Goal: Task Accomplishment & Management: Complete application form

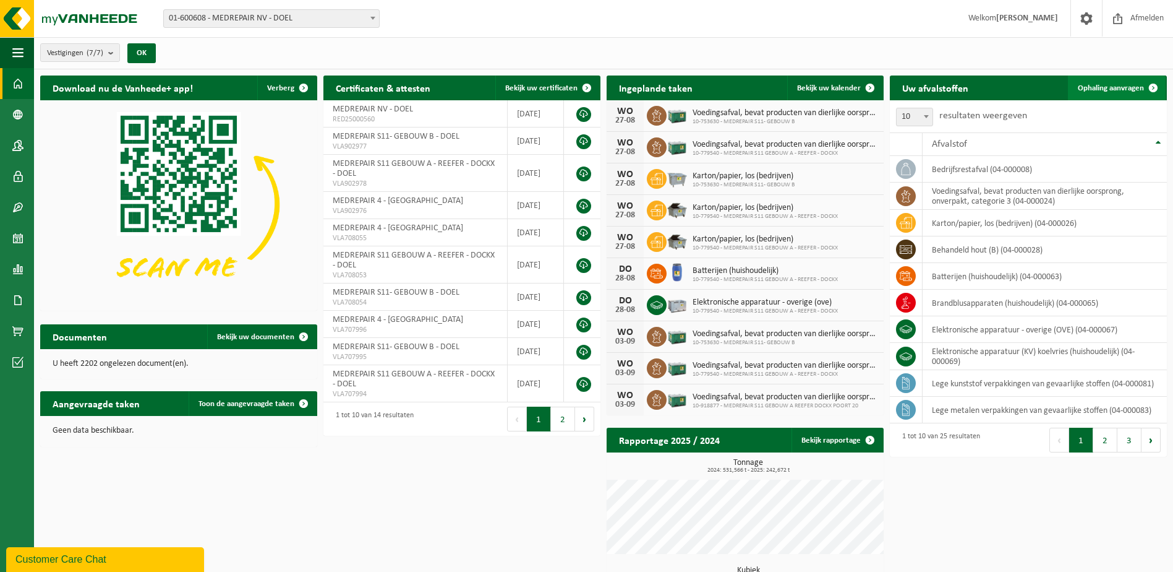
click at [1115, 87] on span "Ophaling aanvragen" at bounding box center [1111, 88] width 66 height 8
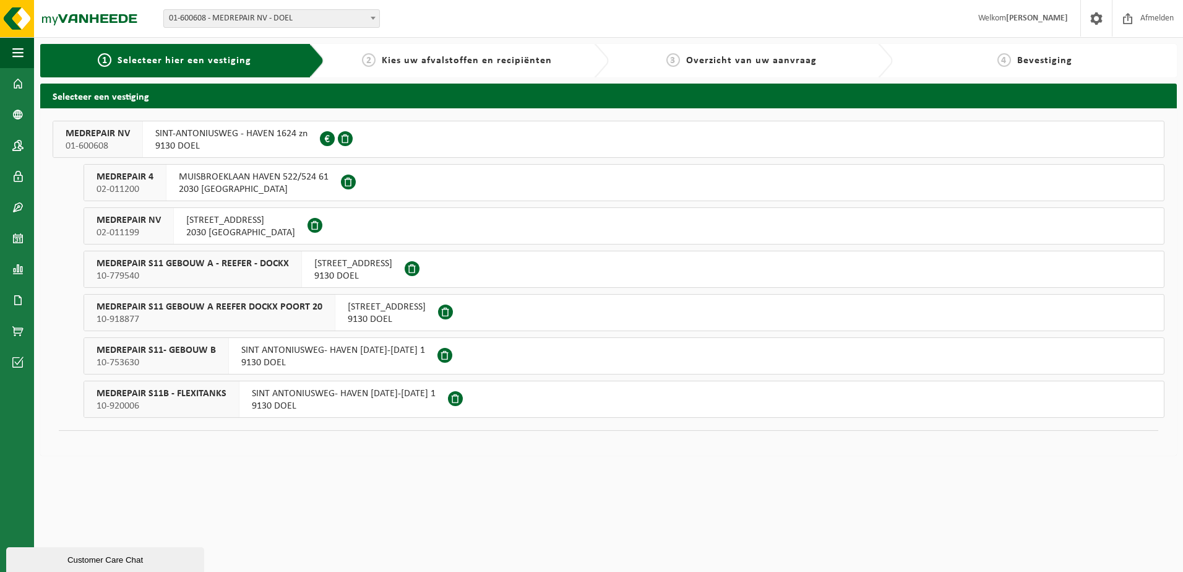
click at [242, 304] on span "MEDREPAIR S11 GEBOUW A REEFER DOCKX POORT 20" at bounding box center [209, 307] width 226 height 12
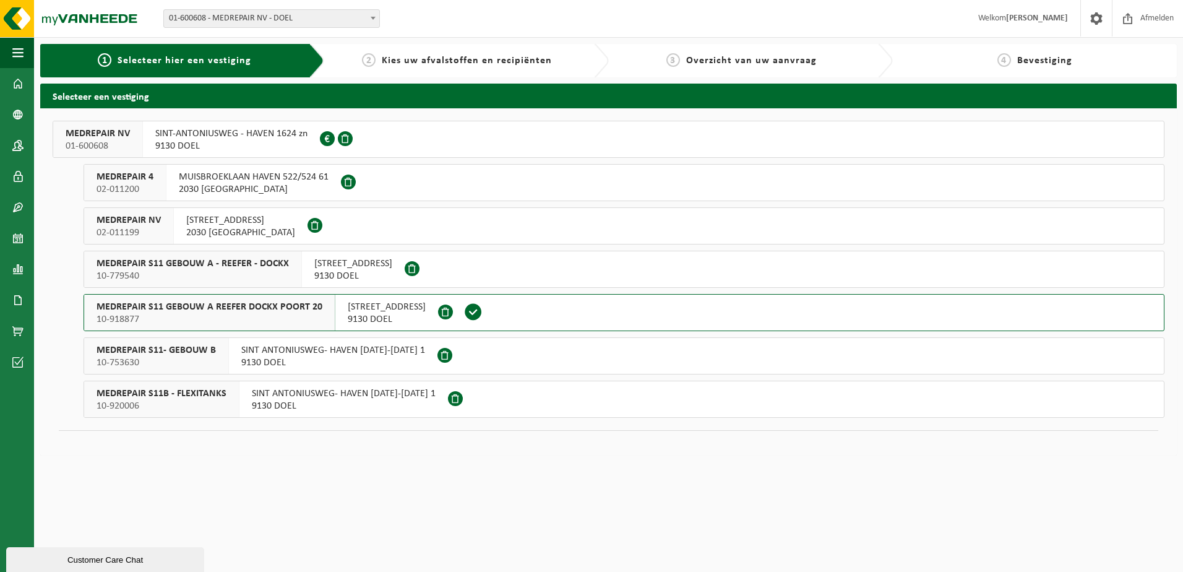
click at [247, 264] on span "MEDREPAIR S11 GEBOUW A - REEFER - DOCKX" at bounding box center [192, 263] width 192 height 12
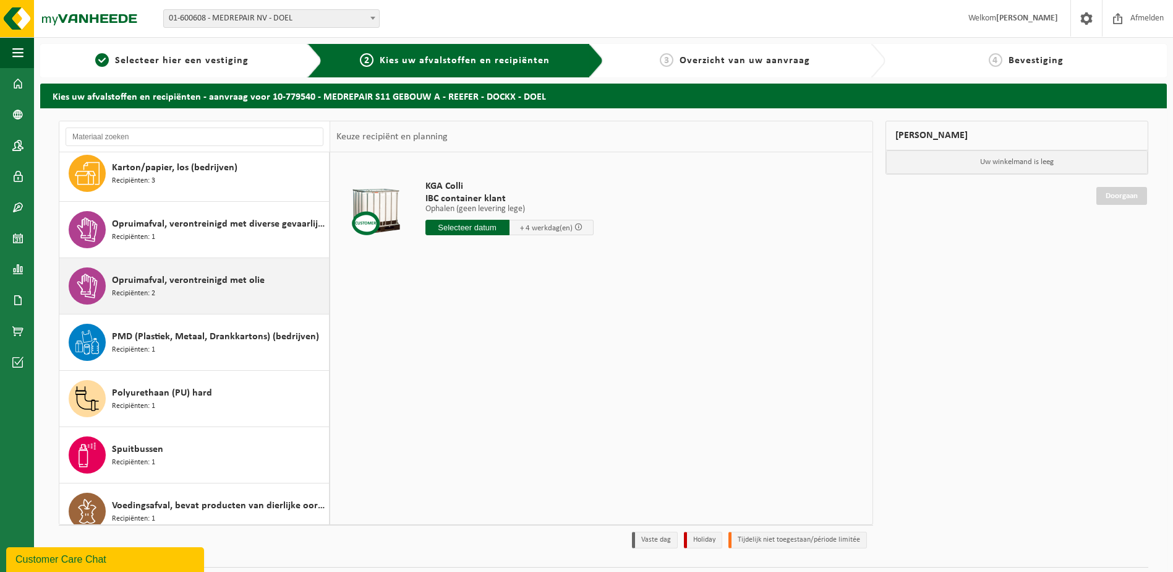
scroll to position [416, 0]
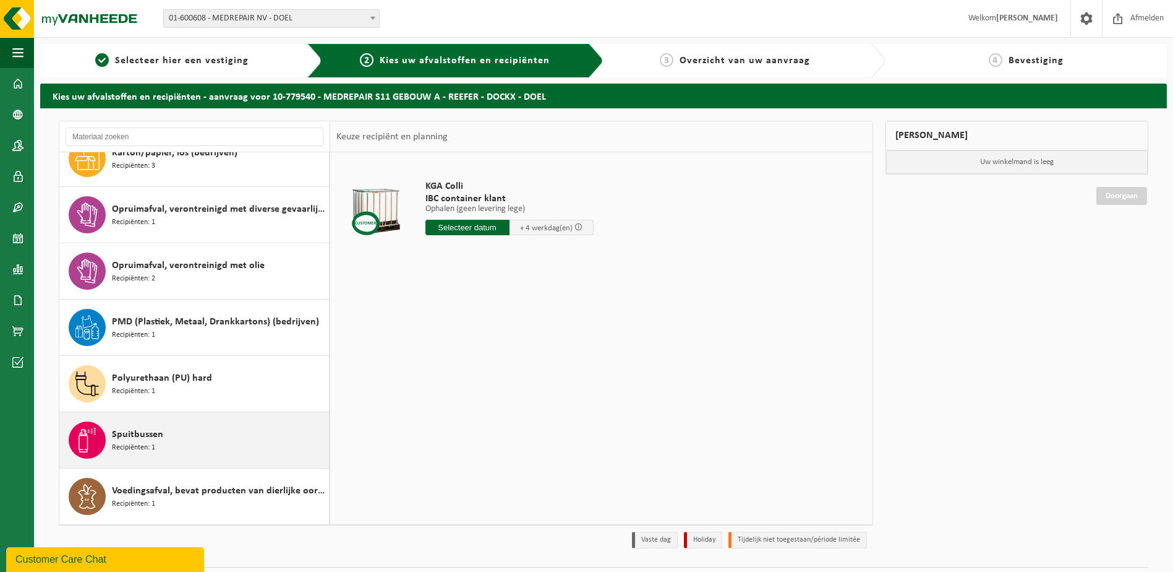
click at [142, 435] on span "Spuitbussen" at bounding box center [137, 434] width 51 height 15
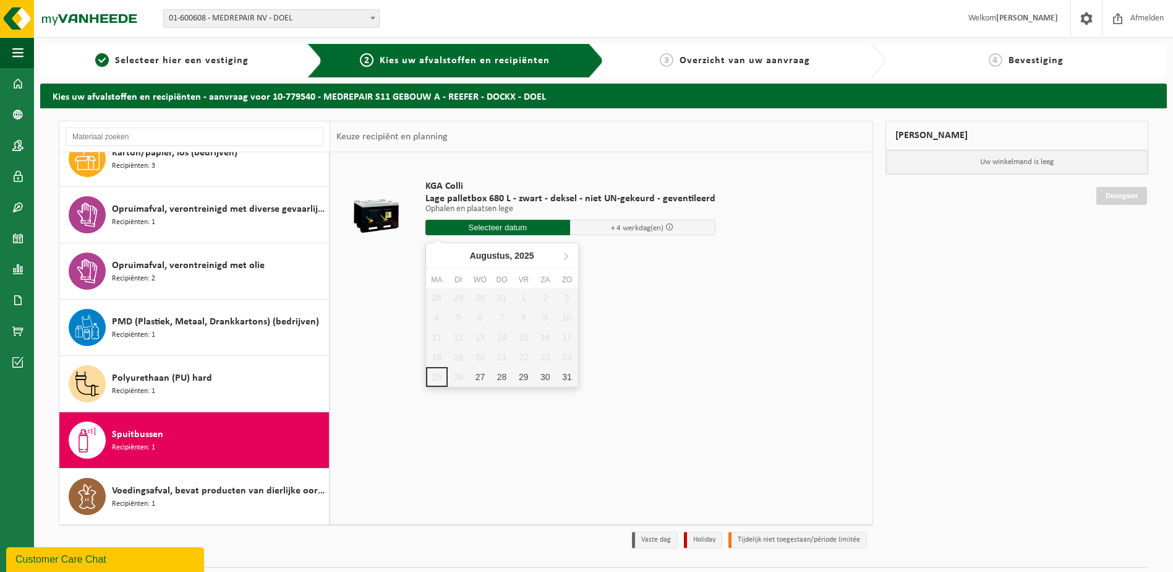
click at [471, 228] on input "text" at bounding box center [498, 227] width 145 height 15
click at [484, 378] on div "27" at bounding box center [480, 377] width 22 height 20
type input "Van 2025-08-27"
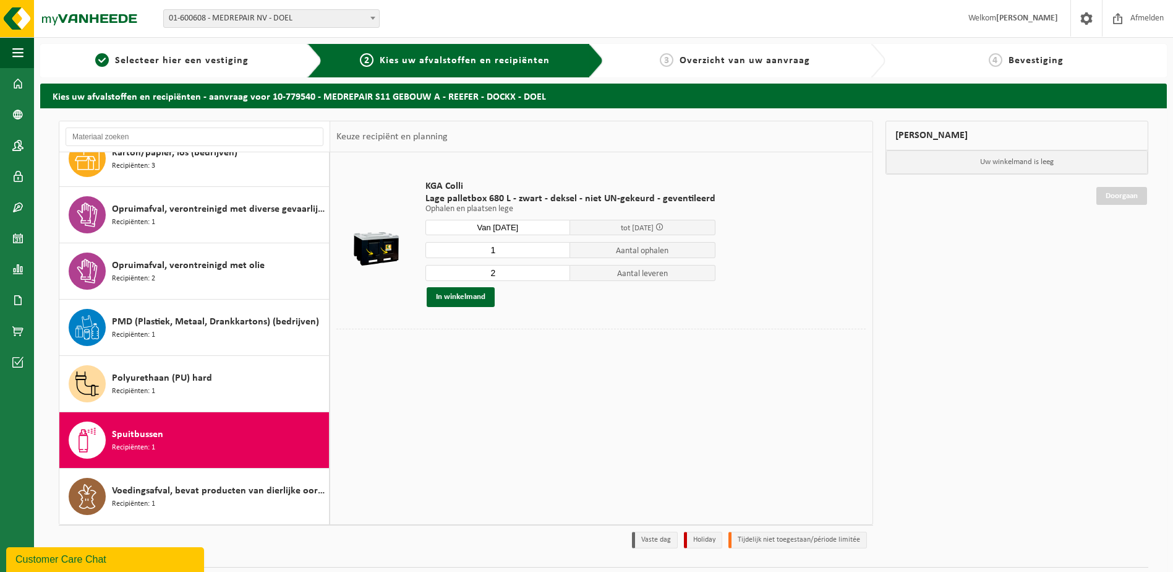
type input "1"
click at [560, 252] on input "1" at bounding box center [498, 250] width 145 height 16
type input "1"
click at [558, 275] on input "1" at bounding box center [498, 273] width 145 height 16
type input "2"
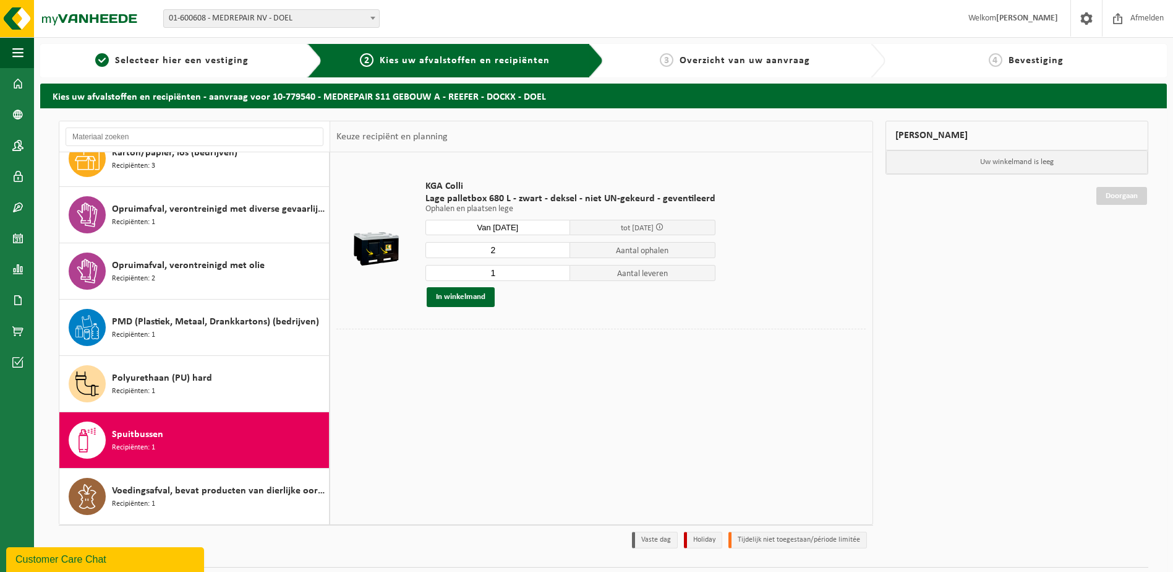
click at [557, 246] on input "2" at bounding box center [498, 250] width 145 height 16
click at [557, 267] on input "1" at bounding box center [498, 273] width 145 height 16
type input "2"
click at [557, 268] on input "2" at bounding box center [498, 273] width 145 height 16
type input "1"
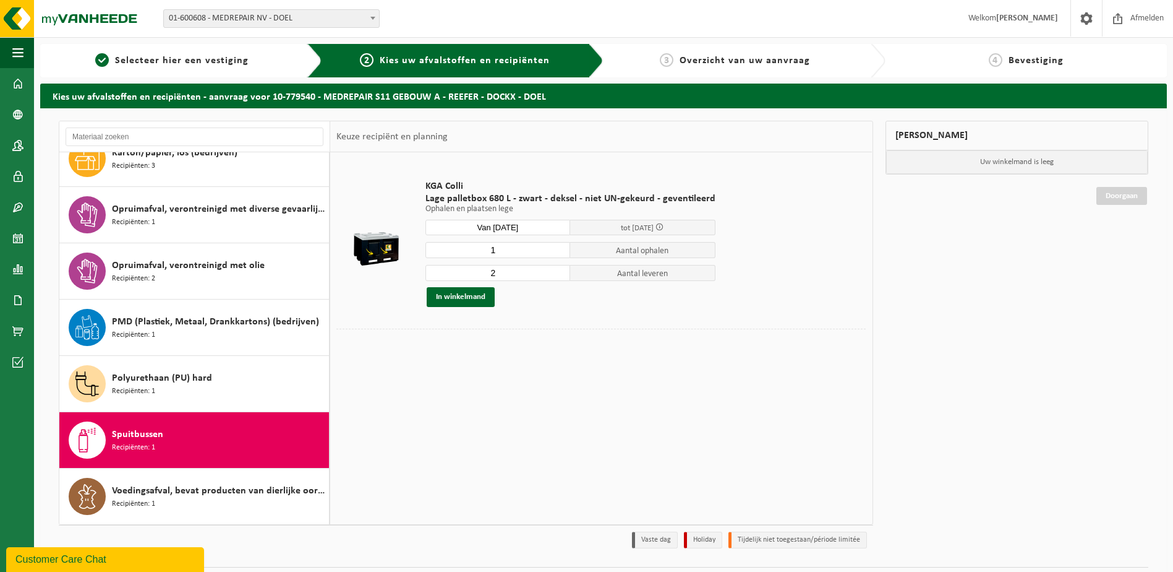
click at [557, 252] on input "1" at bounding box center [498, 250] width 145 height 16
type input "1"
click at [559, 276] on input "1" at bounding box center [498, 273] width 145 height 16
click at [484, 298] on button "In winkelmand" at bounding box center [461, 297] width 68 height 20
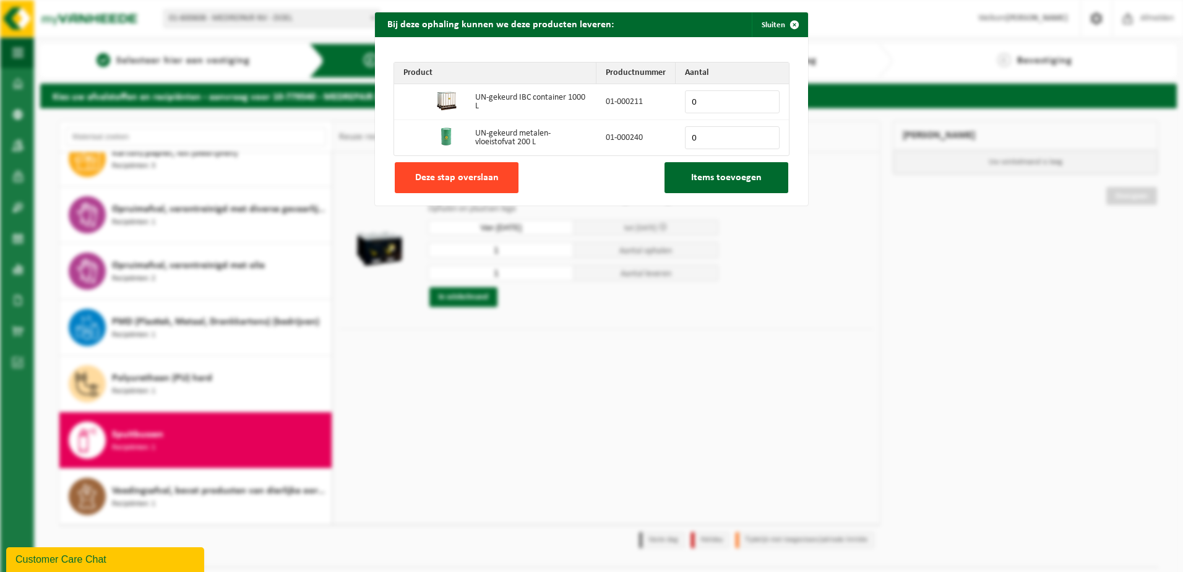
click at [487, 176] on span "Deze stap overslaan" at bounding box center [457, 178] width 84 height 10
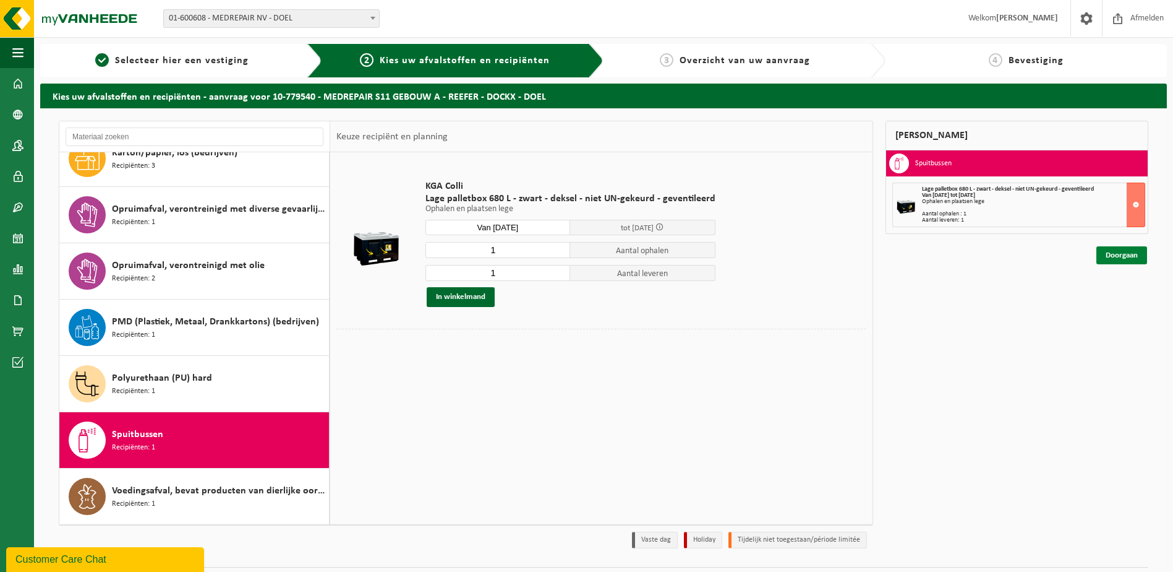
click at [1124, 253] on link "Doorgaan" at bounding box center [1122, 255] width 51 height 18
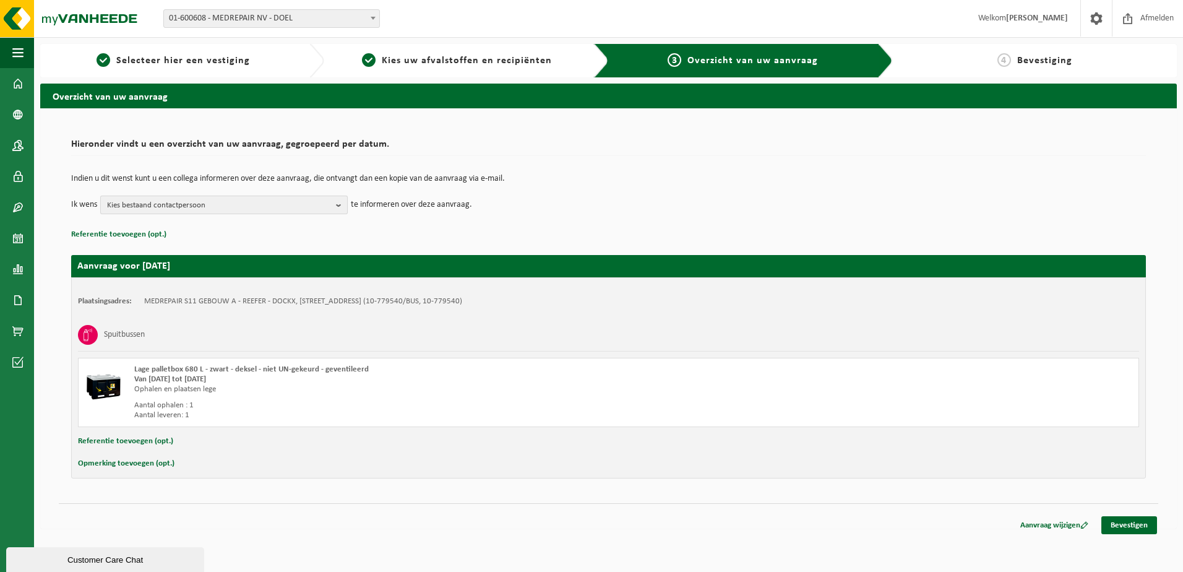
click at [340, 205] on b "button" at bounding box center [341, 204] width 11 height 17
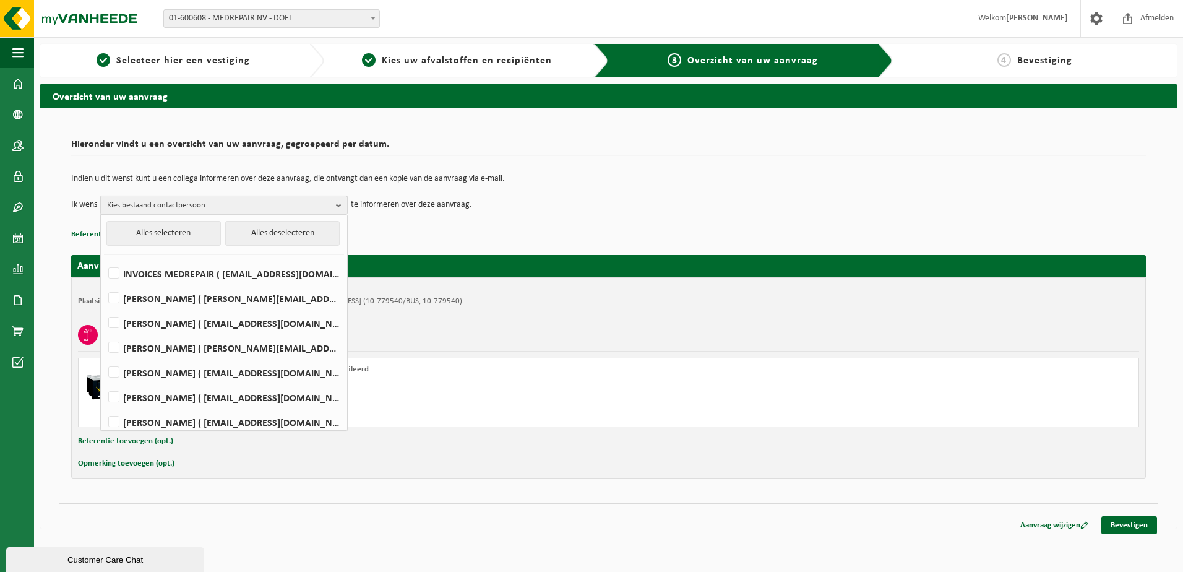
click at [182, 208] on span "Kies bestaand contactpersoon" at bounding box center [219, 205] width 224 height 19
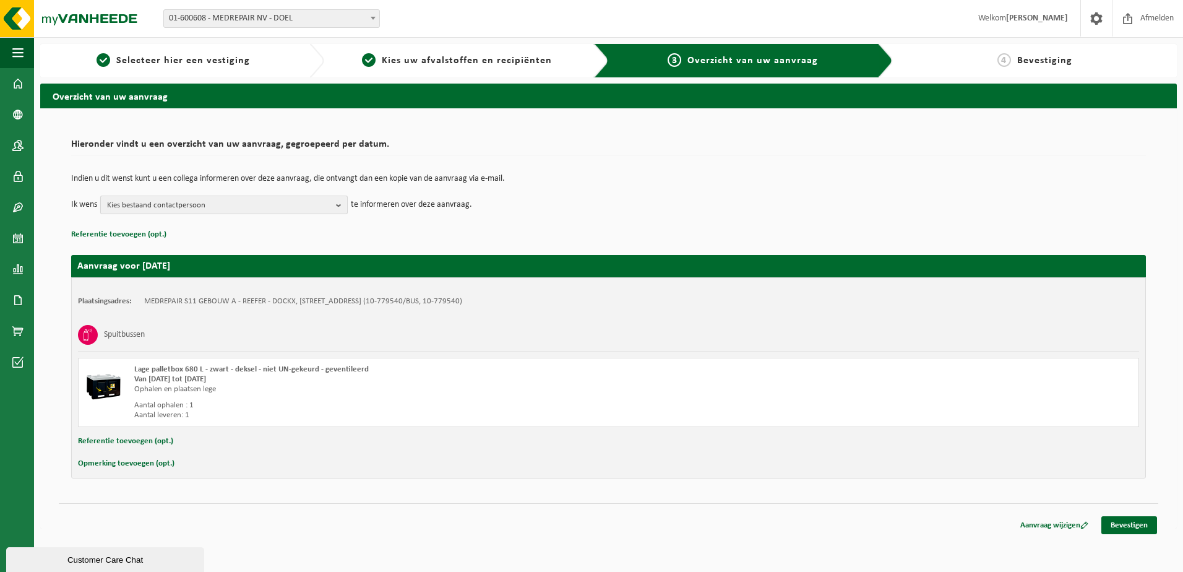
click at [182, 208] on span "Kies bestaand contactpersoon" at bounding box center [219, 205] width 224 height 19
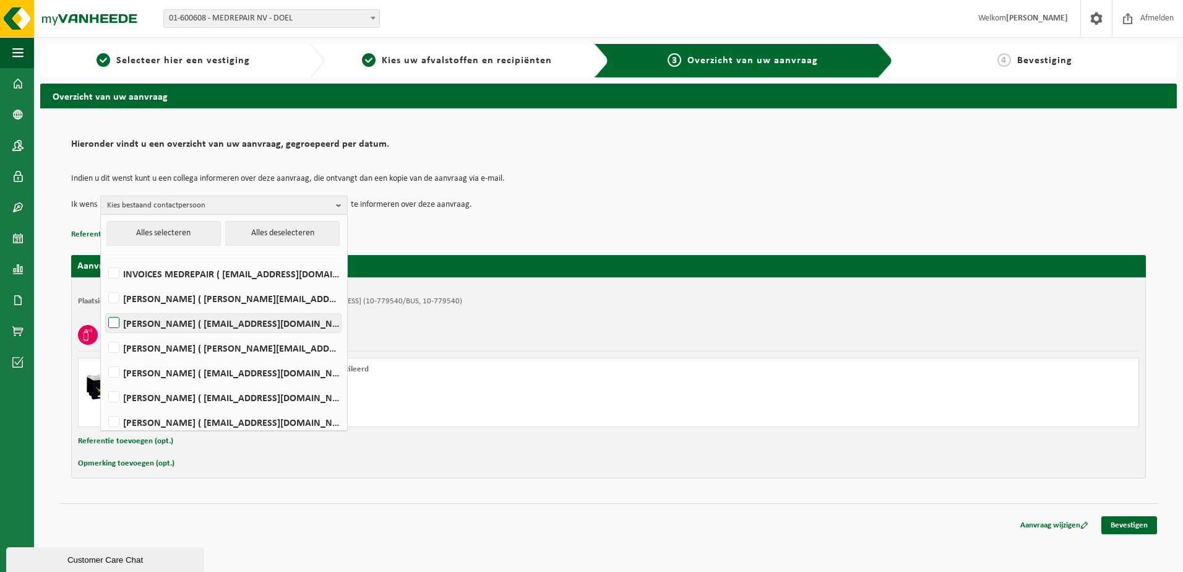
click at [113, 326] on label "PETER DE CEUSTER ( pdeceuster@medrepair.eu )" at bounding box center [223, 323] width 235 height 19
click at [104, 307] on input "PETER DE CEUSTER ( pdeceuster@medrepair.eu )" at bounding box center [103, 307] width 1 height 1
checkbox input "true"
click at [111, 421] on label "JOHAN MEYS ( johan.meys@medrepair.eu )" at bounding box center [223, 422] width 235 height 19
click at [104, 406] on input "JOHAN MEYS ( johan.meys@medrepair.eu )" at bounding box center [103, 406] width 1 height 1
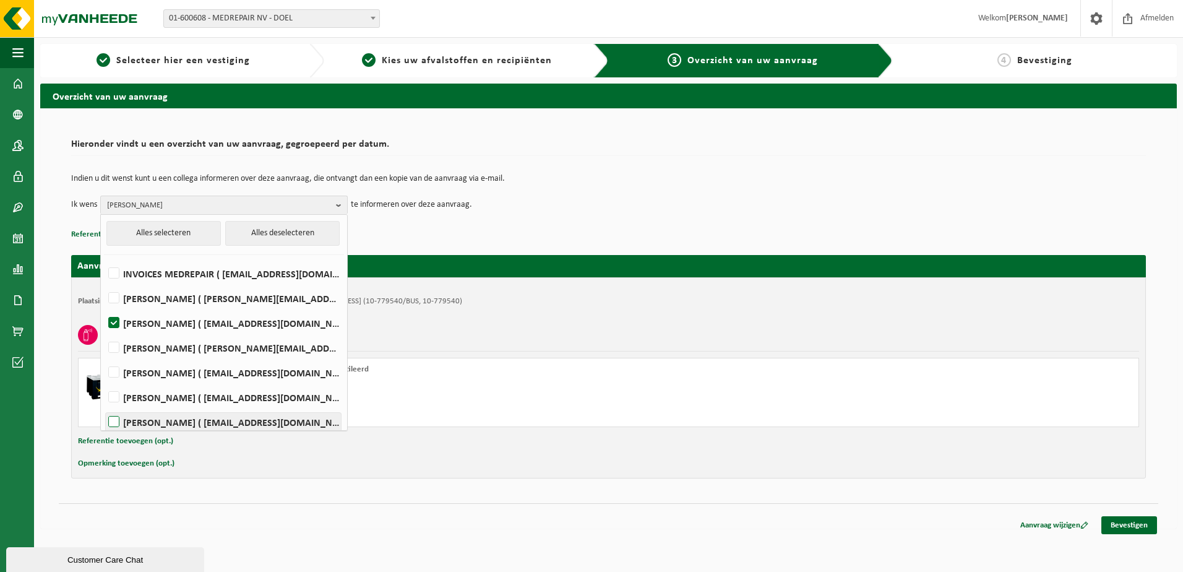
checkbox input "true"
click at [607, 199] on td "Ik wens PETER DE CEUSTER, JOHAN MEYS Alles selecteren Alles deselecteren INVOIC…" at bounding box center [608, 204] width 1074 height 19
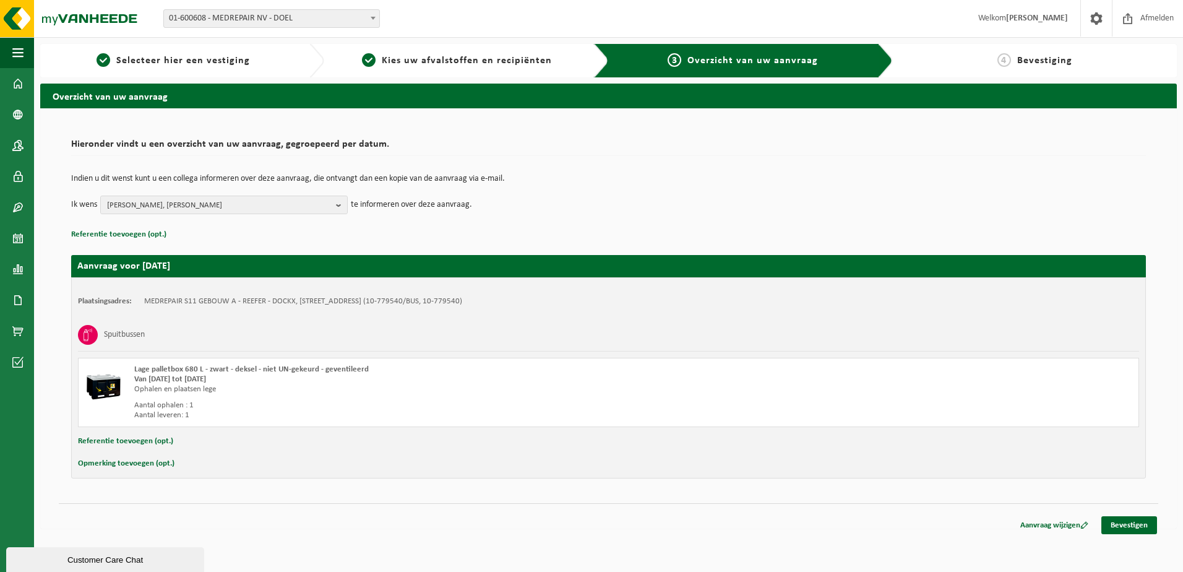
click at [155, 229] on button "Referentie toevoegen (opt.)" at bounding box center [118, 234] width 95 height 16
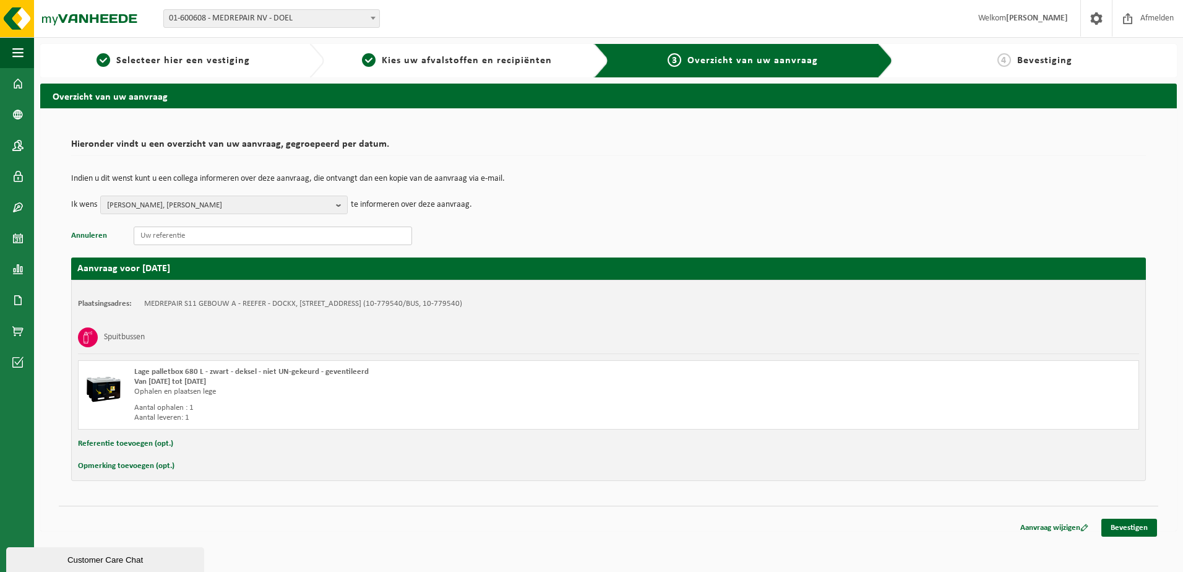
click at [155, 238] on input "text" at bounding box center [273, 235] width 278 height 19
paste input "S11TD.D2133.250820251444"
type input "S11TD.D2133.250820251444"
click at [142, 445] on button "Referentie toevoegen (opt.)" at bounding box center [125, 443] width 95 height 16
click at [145, 444] on input "text" at bounding box center [633, 444] width 988 height 19
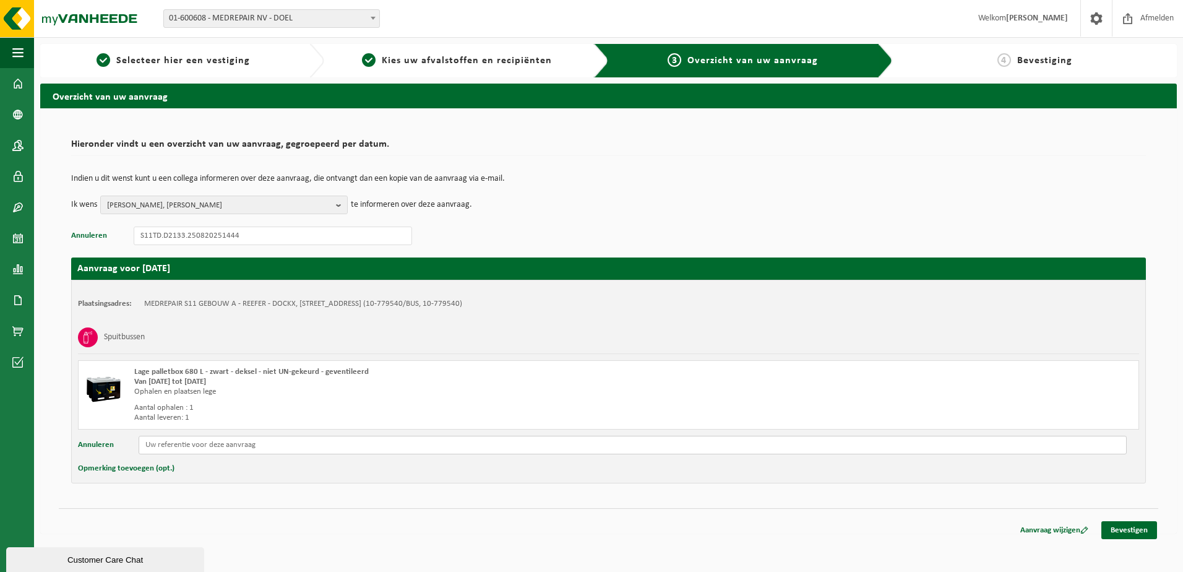
paste input "S11TD.D2133.250820251444"
type input "S11TD.D2133.250820251444"
click at [146, 466] on button "Opmerking toevoegen (opt.)" at bounding box center [126, 468] width 96 height 16
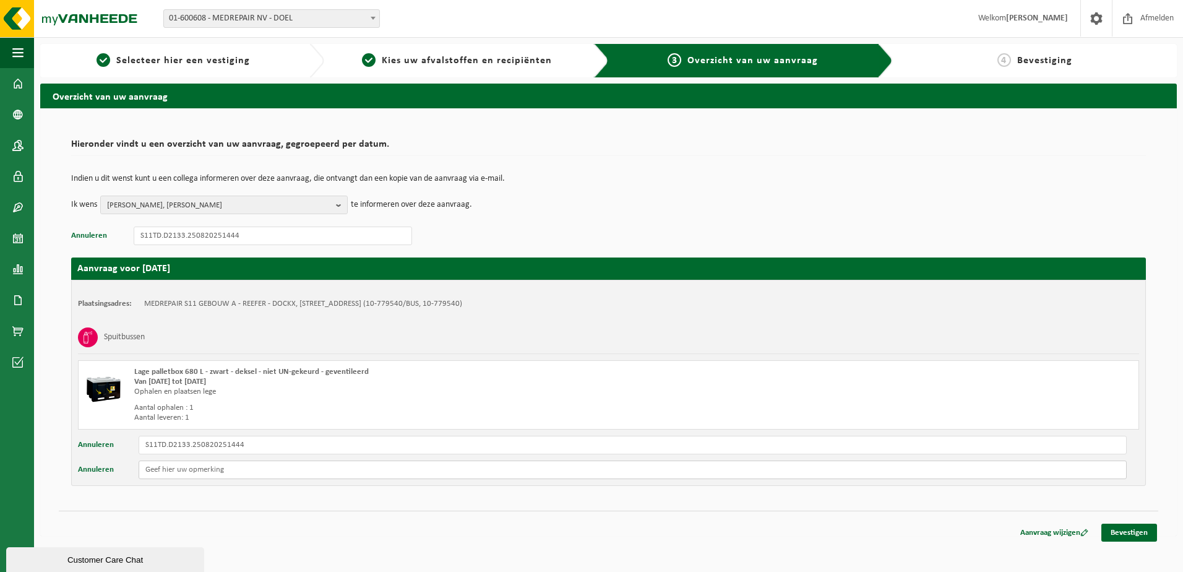
click at [148, 469] on input "text" at bounding box center [633, 469] width 988 height 19
type input "pOORT 20"
drag, startPoint x: 188, startPoint y: 471, endPoint x: 141, endPoint y: 469, distance: 47.0
click at [141, 469] on input "pOORT 20" at bounding box center [633, 469] width 988 height 19
type input "p"
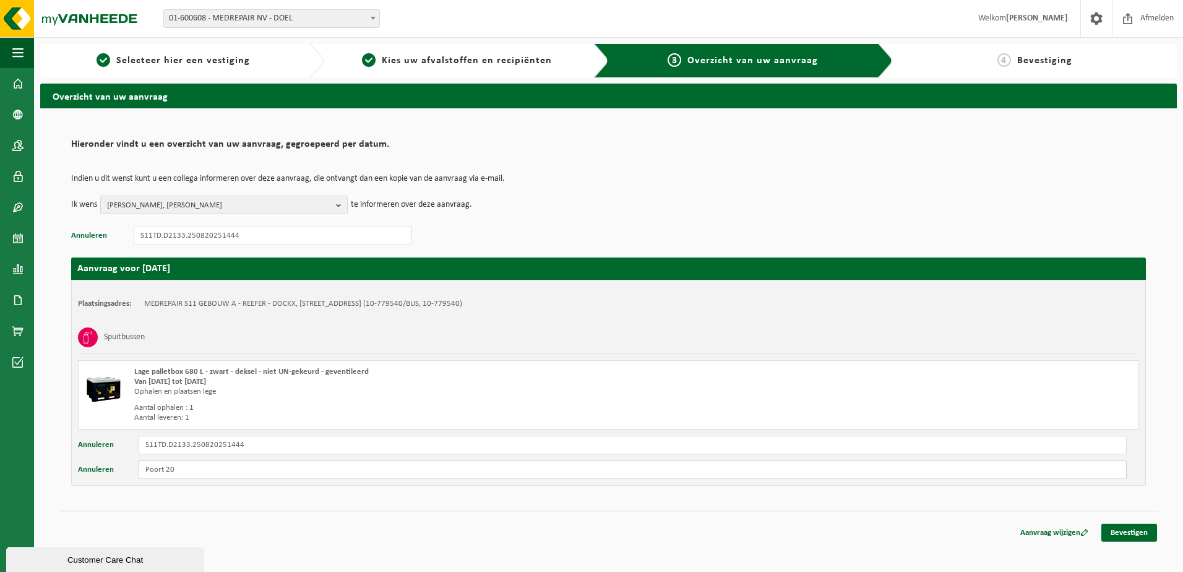
click at [142, 464] on input "Poort 20" at bounding box center [633, 469] width 988 height 19
click at [226, 469] on input "Staat te Poort 20" at bounding box center [633, 469] width 988 height 19
click at [215, 471] on input "Staat te Poort 20 S11 A." at bounding box center [633, 469] width 988 height 19
type input "Staat te Poort 20 S11A."
click at [1136, 533] on link "Bevestigen" at bounding box center [1129, 532] width 56 height 18
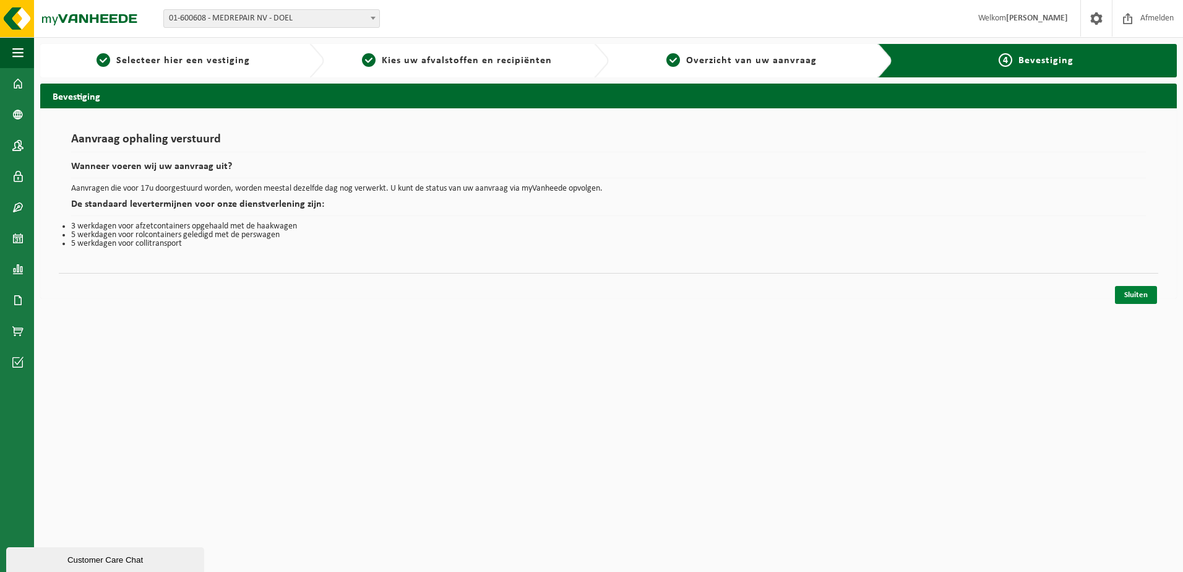
click at [1144, 293] on link "Sluiten" at bounding box center [1136, 295] width 42 height 18
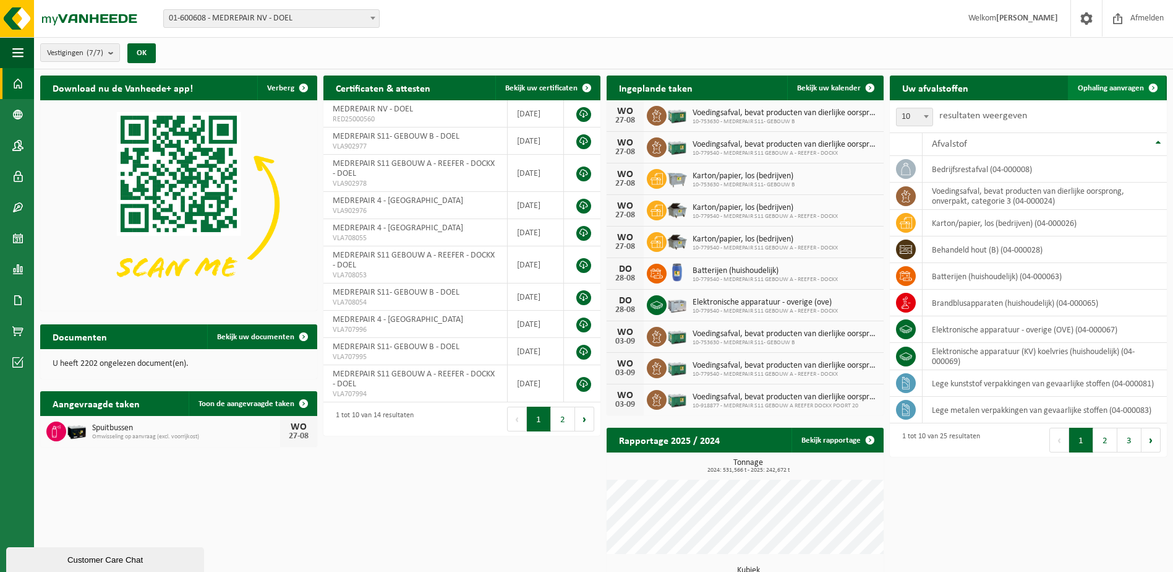
drag, startPoint x: 1118, startPoint y: 85, endPoint x: 1110, endPoint y: 85, distance: 8.0
click at [1118, 85] on span "Ophaling aanvragen" at bounding box center [1111, 88] width 66 height 8
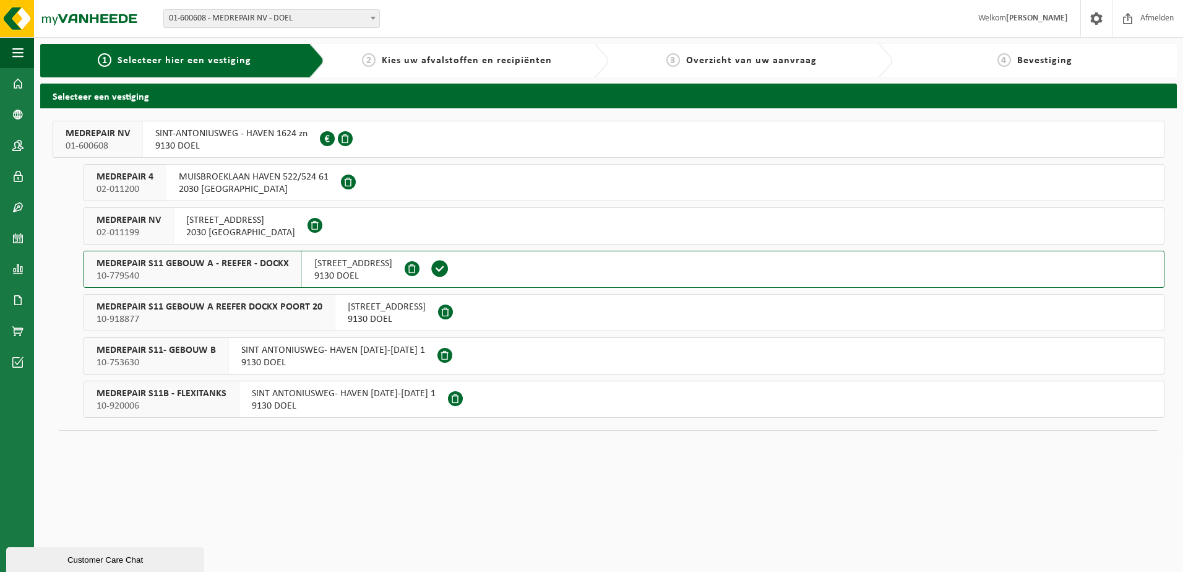
click at [233, 271] on span "10-779540" at bounding box center [192, 276] width 192 height 12
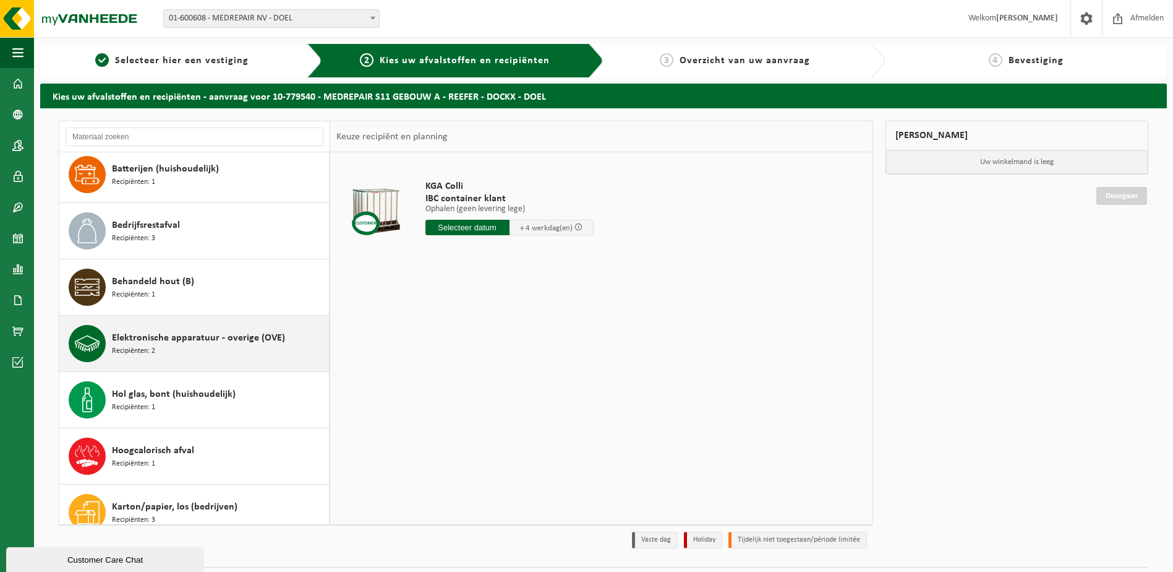
click at [236, 356] on div "Elektronische apparatuur - overige (OVE) Recipiënten: 2" at bounding box center [219, 343] width 214 height 37
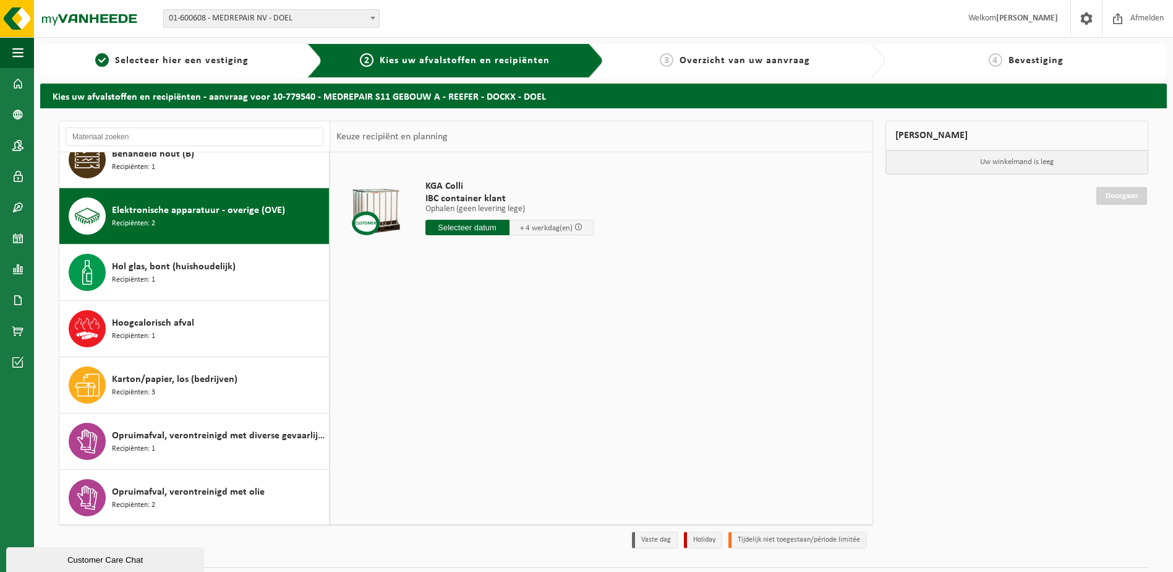
scroll to position [225, 0]
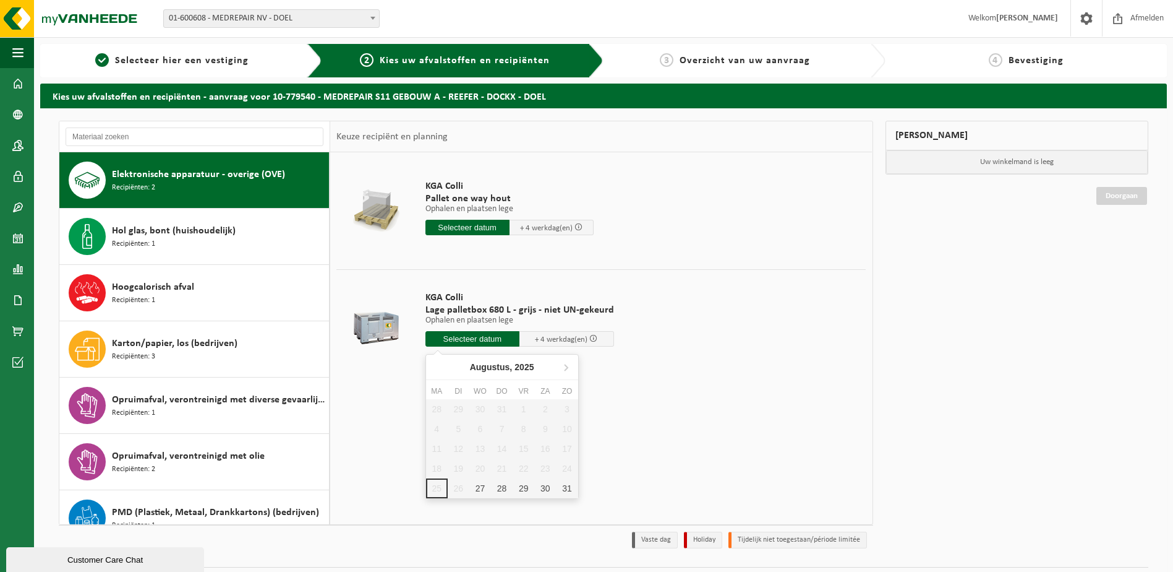
click at [457, 343] on input "text" at bounding box center [473, 338] width 95 height 15
click at [482, 490] on div "27" at bounding box center [480, 488] width 22 height 20
type input "Van 2025-08-27"
type input "2025-08-27"
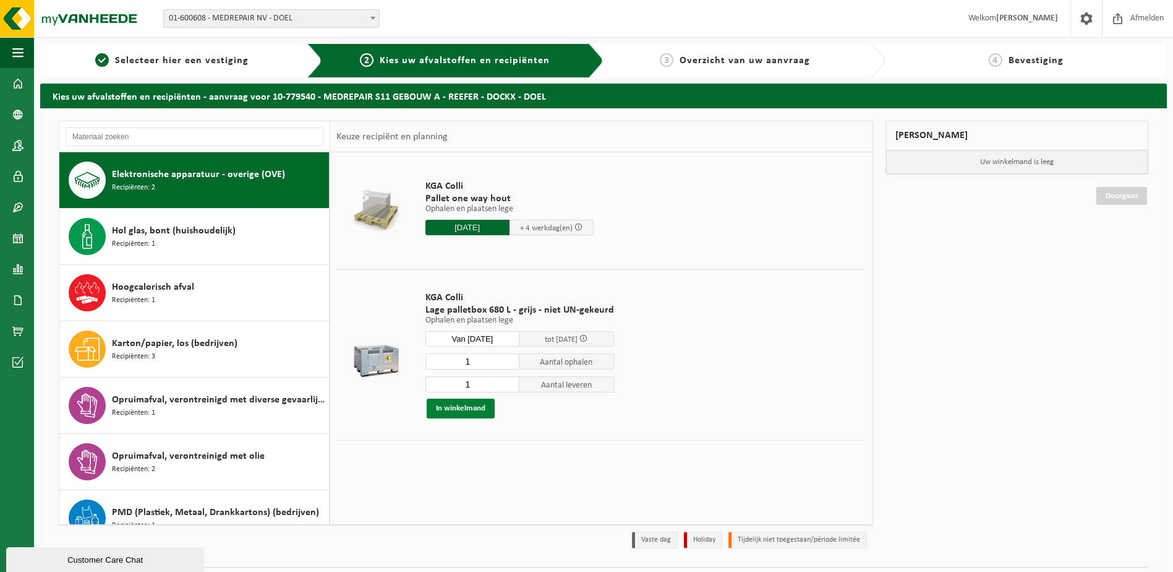
click at [477, 407] on button "In winkelmand" at bounding box center [461, 408] width 68 height 20
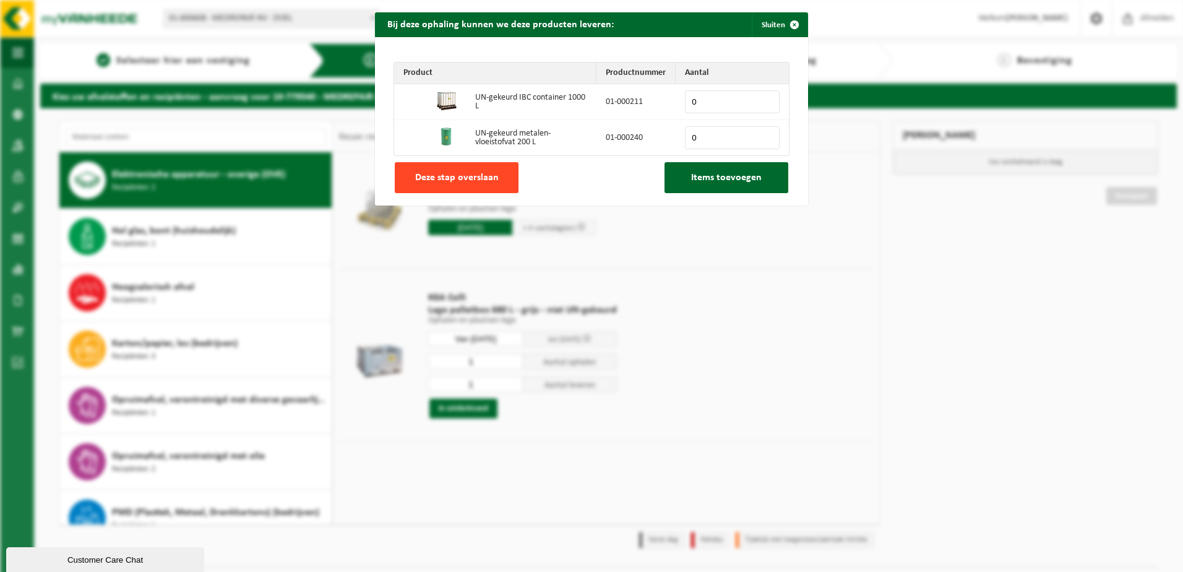
click at [449, 163] on button "Deze stap overslaan" at bounding box center [457, 177] width 124 height 31
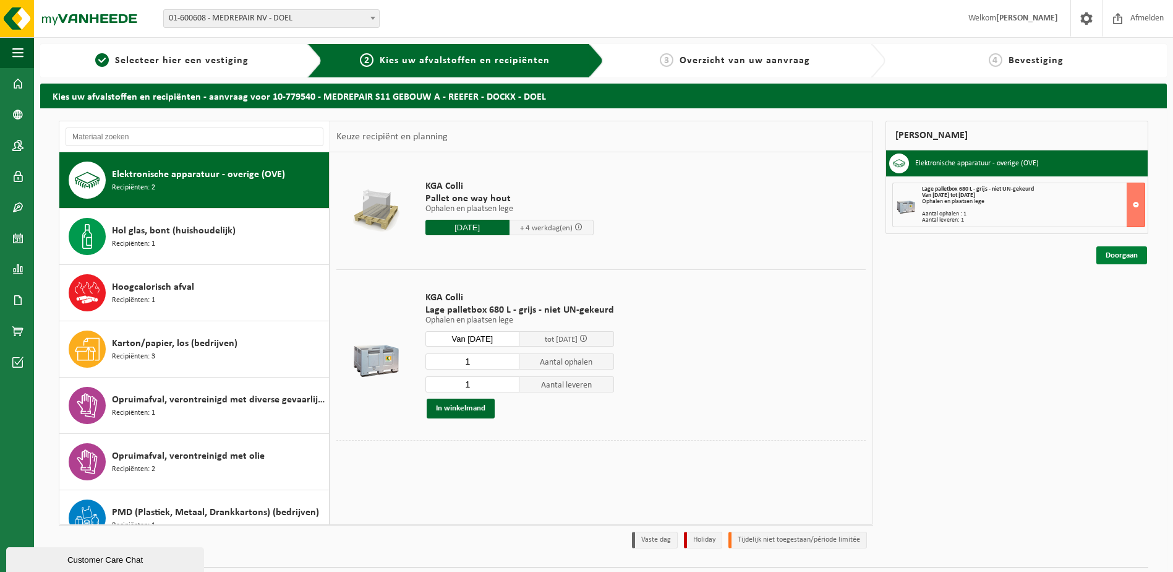
click at [1109, 256] on link "Doorgaan" at bounding box center [1122, 255] width 51 height 18
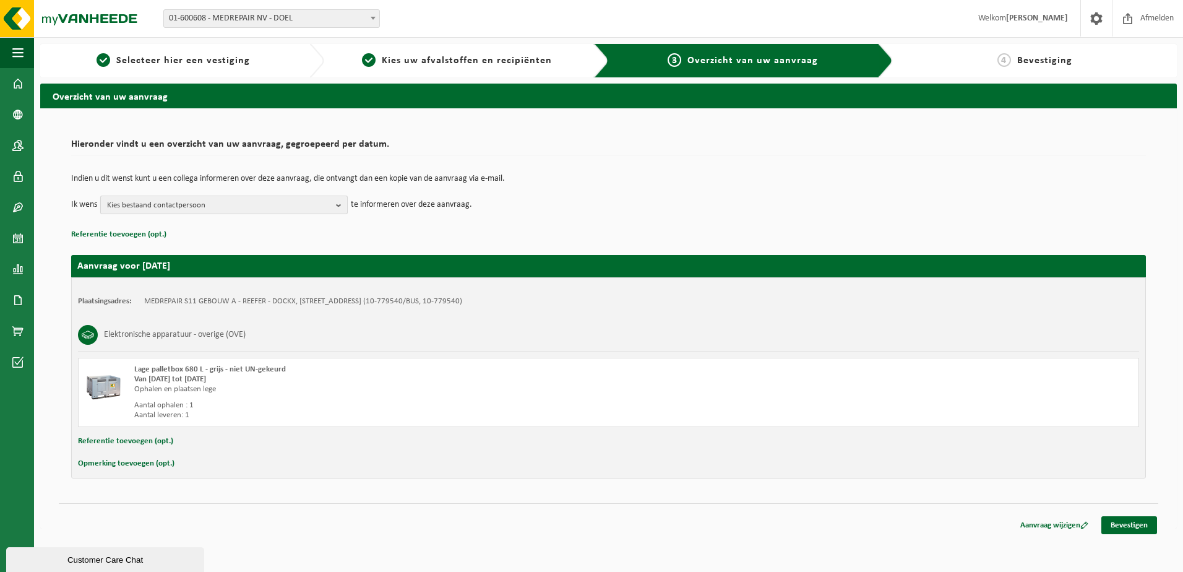
click at [155, 204] on span "Kies bestaand contactpersoon" at bounding box center [219, 205] width 224 height 19
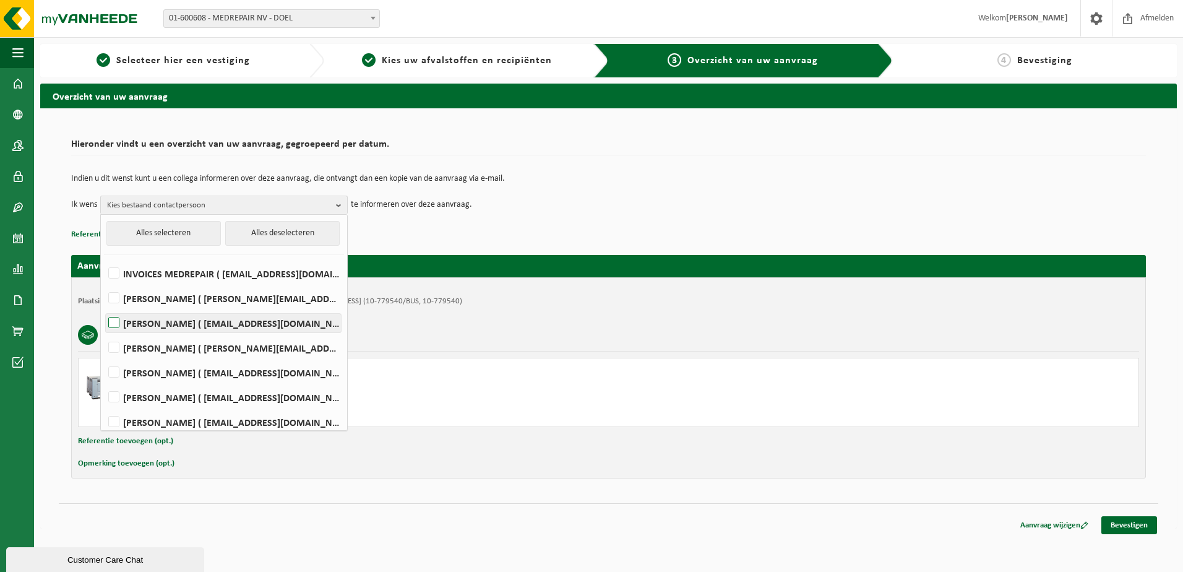
click at [119, 324] on label "[PERSON_NAME] ( [EMAIL_ADDRESS][DOMAIN_NAME] )" at bounding box center [223, 323] width 235 height 19
click at [104, 307] on input "[PERSON_NAME] ( [EMAIL_ADDRESS][DOMAIN_NAME] )" at bounding box center [103, 307] width 1 height 1
checkbox input "true"
drag, startPoint x: 119, startPoint y: 416, endPoint x: 155, endPoint y: 392, distance: 44.1
click at [119, 417] on label "[PERSON_NAME] ( [EMAIL_ADDRESS][DOMAIN_NAME] )" at bounding box center [223, 422] width 235 height 19
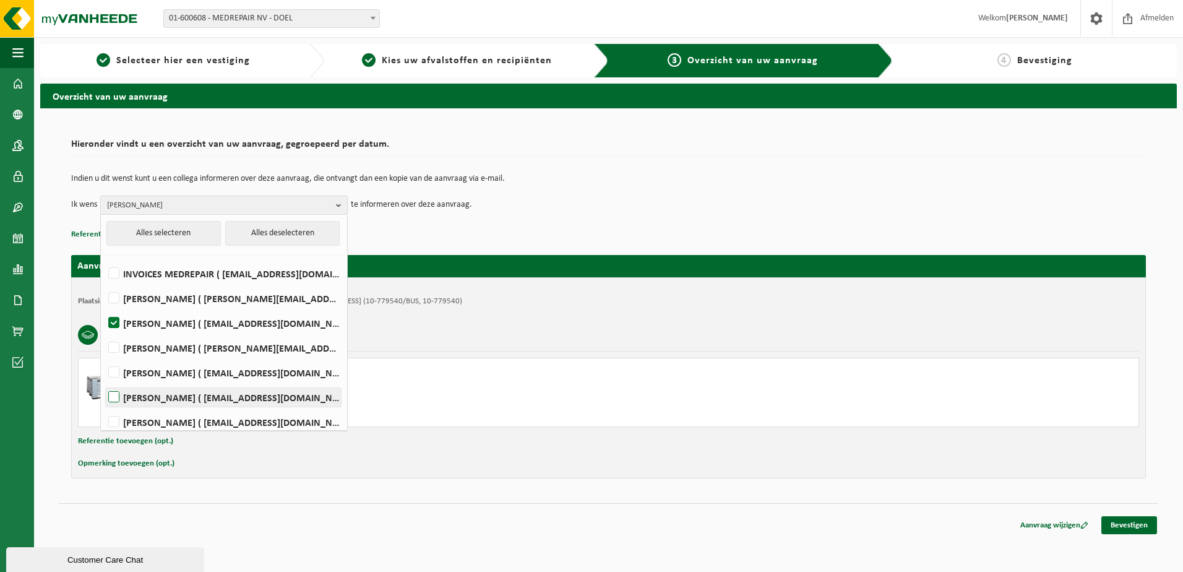
click at [104, 406] on input "[PERSON_NAME] ( [EMAIL_ADDRESS][DOMAIN_NAME] )" at bounding box center [103, 406] width 1 height 1
checkbox input "true"
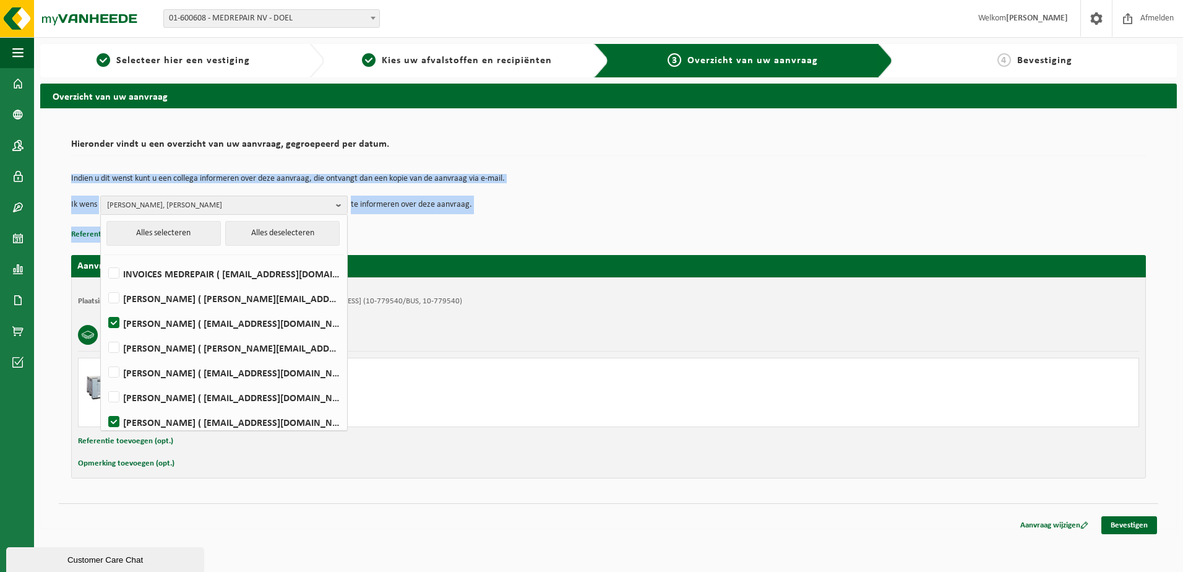
click at [536, 226] on div "Hieronder vindt u een overzicht van uw aanvraag, gegroepeerd per datum. Indien …" at bounding box center [608, 187] width 1074 height 109
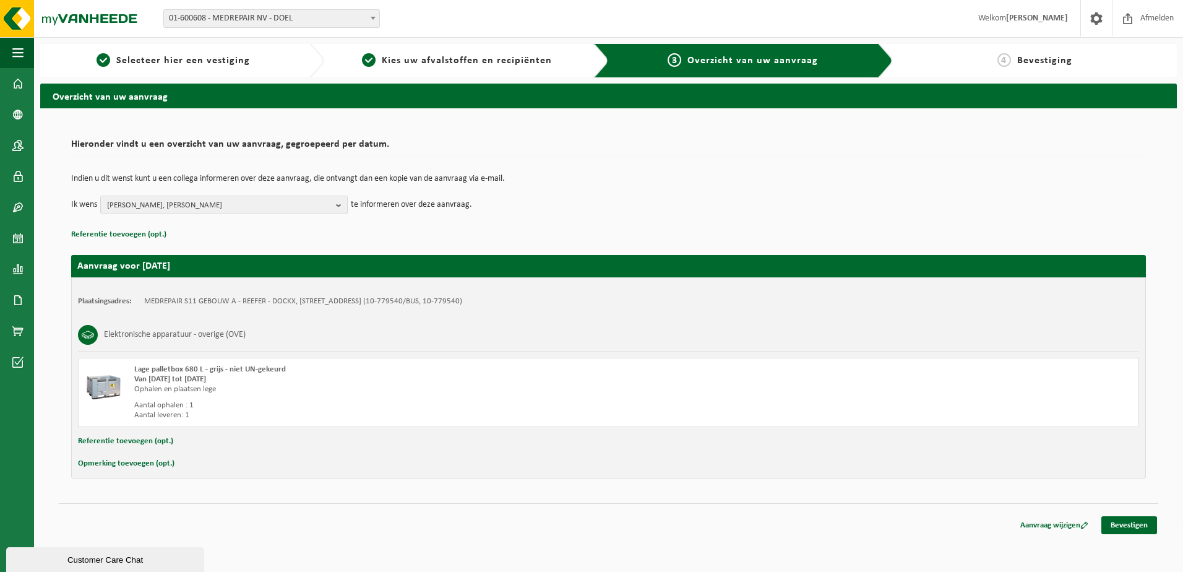
click at [203, 254] on div "Aanvraag voor [DATE] Plaatsingsadres: MEDREPAIR S11 GEBOUW A - REEFER - DOCKX, …" at bounding box center [608, 360] width 1074 height 236
click at [108, 237] on button "Referentie toevoegen (opt.)" at bounding box center [118, 234] width 95 height 16
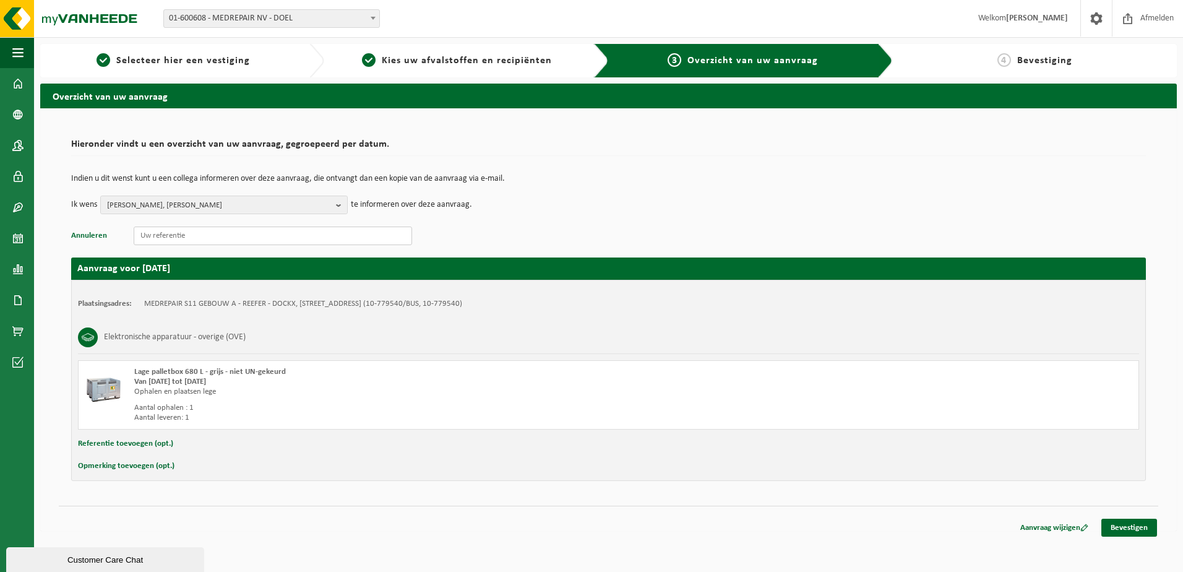
click at [144, 237] on input "text" at bounding box center [273, 235] width 278 height 19
paste input "S11TD.D2133.250820251449"
type input "S11TD.D2133.250820251449"
click at [155, 444] on button "Referentie toevoegen (opt.)" at bounding box center [125, 443] width 95 height 16
click at [154, 446] on input "text" at bounding box center [633, 444] width 988 height 19
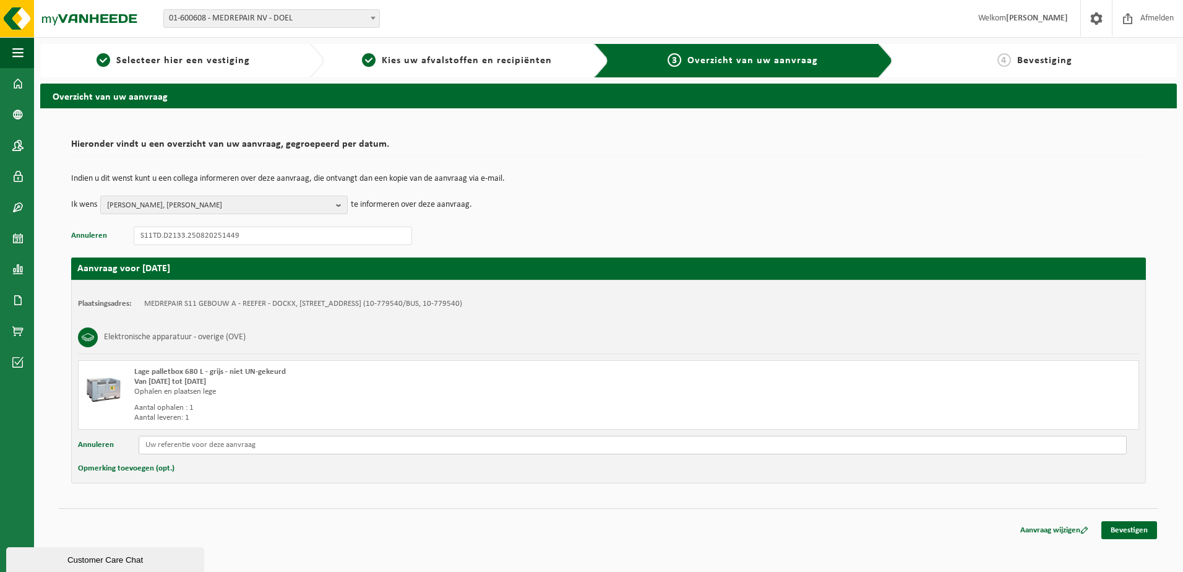
paste input "S11TD.D2133.250820251449"
type input "S11TD.D2133.250820251449"
click at [169, 469] on button "Opmerking toevoegen (opt.)" at bounding box center [126, 468] width 96 height 16
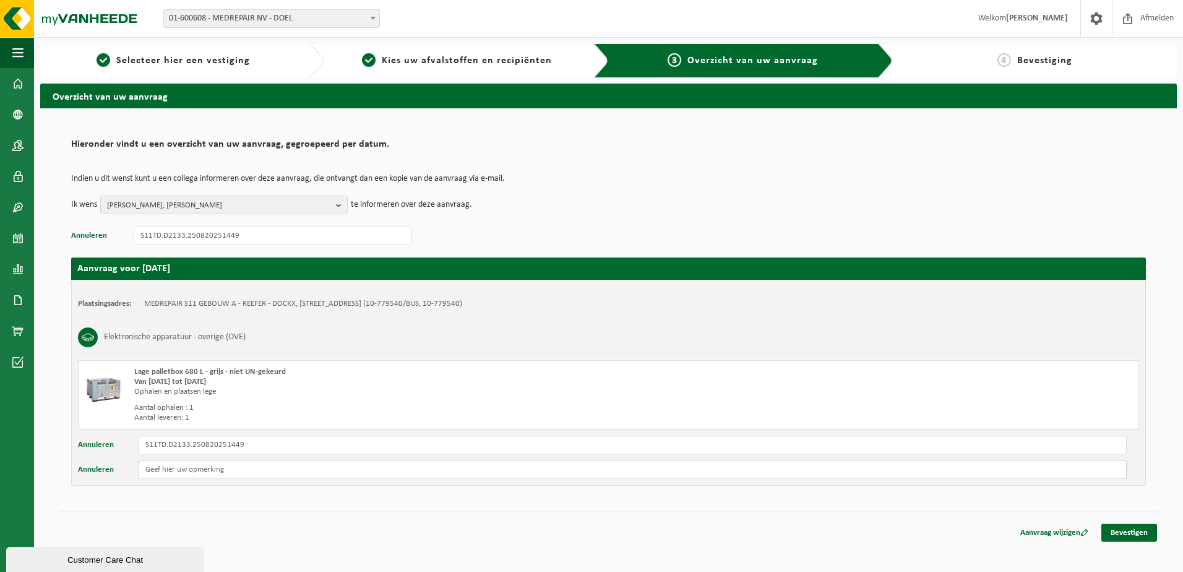
click at [169, 469] on input "text" at bounding box center [633, 469] width 988 height 19
type input "Staat te poort 20 S11A."
click at [1123, 531] on link "Bevestigen" at bounding box center [1129, 532] width 56 height 18
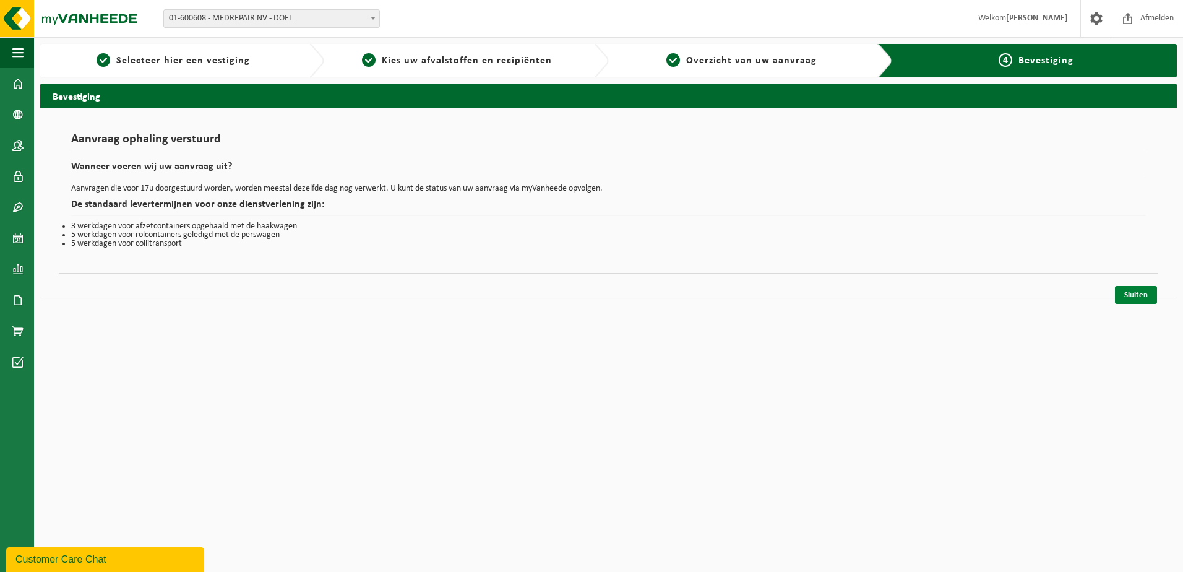
click at [1133, 291] on link "Sluiten" at bounding box center [1136, 295] width 42 height 18
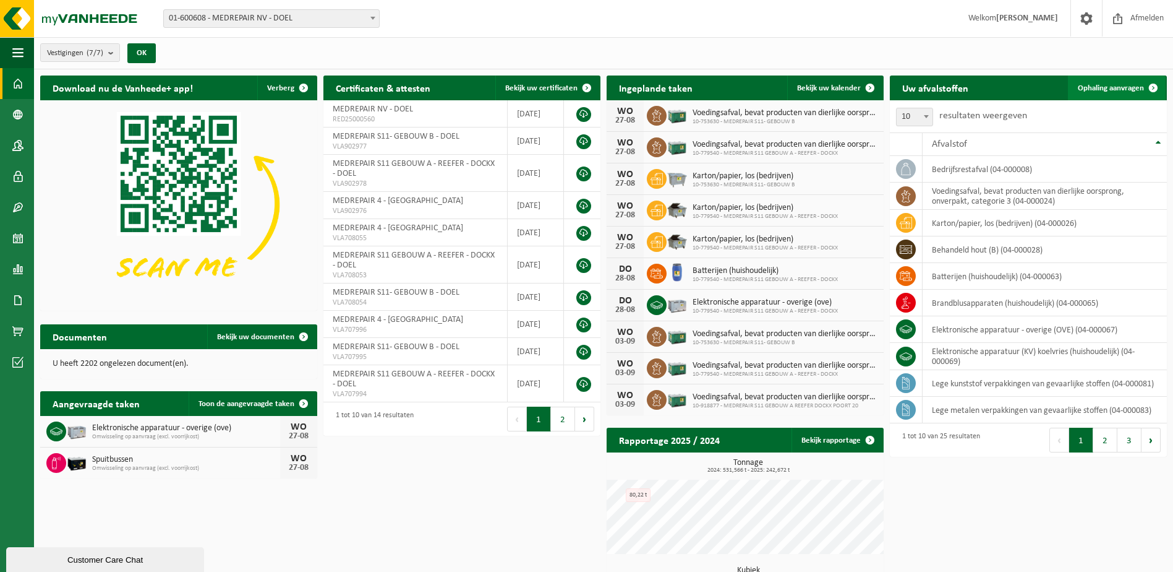
click at [1112, 90] on span "Ophaling aanvragen" at bounding box center [1111, 88] width 66 height 8
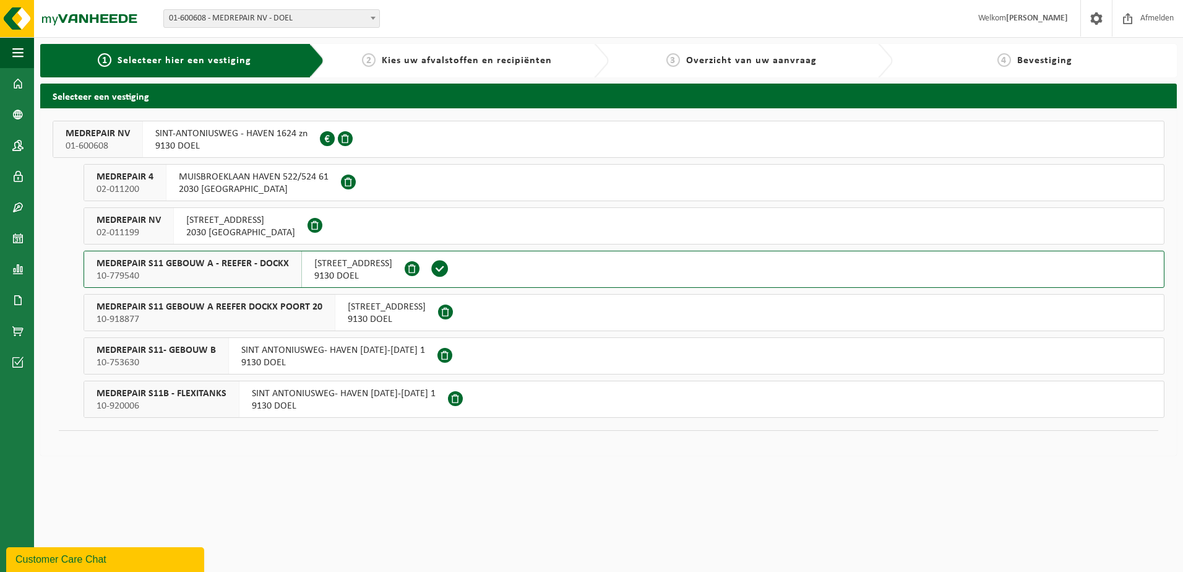
click at [262, 262] on span "MEDREPAIR S11 GEBOUW A - REEFER - DOCKX" at bounding box center [192, 263] width 192 height 12
click at [309, 305] on span "MEDREPAIR S11 GEBOUW A REEFER DOCKX POORT 20" at bounding box center [209, 307] width 226 height 12
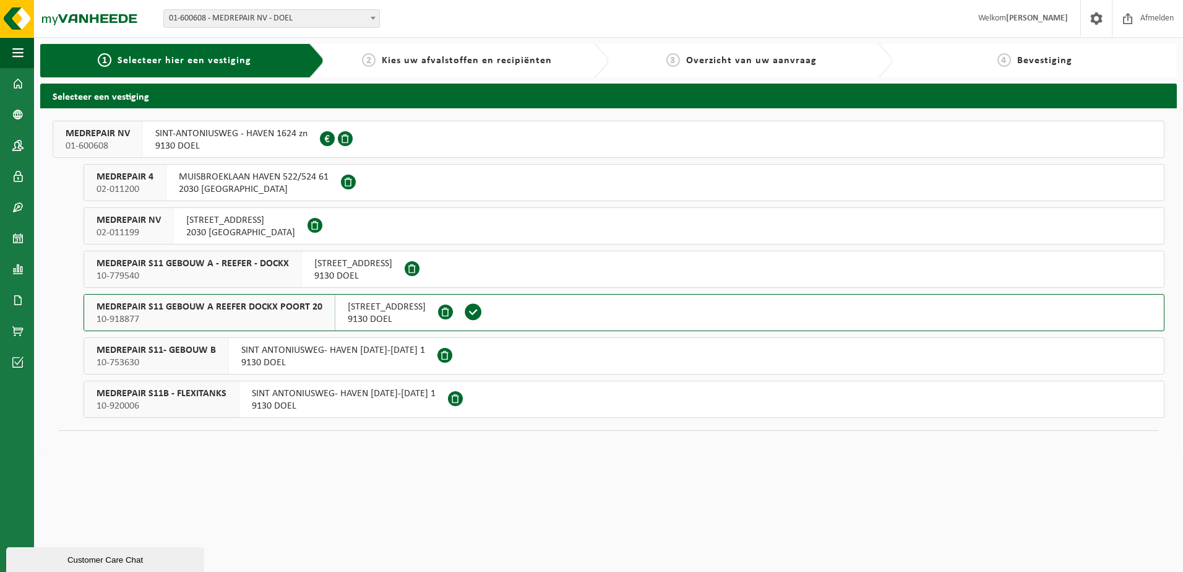
click at [118, 138] on span "MEDREPAIR NV" at bounding box center [98, 133] width 64 height 12
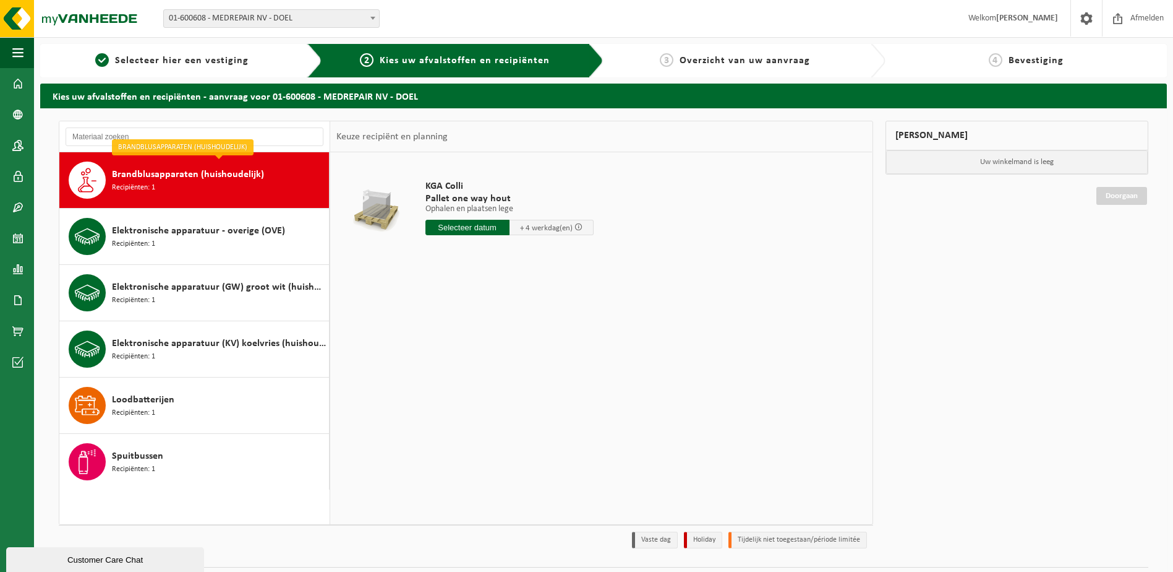
click at [192, 180] on span "Brandblusapparaten (huishoudelijk)" at bounding box center [188, 174] width 152 height 15
click at [458, 222] on input "text" at bounding box center [468, 227] width 84 height 15
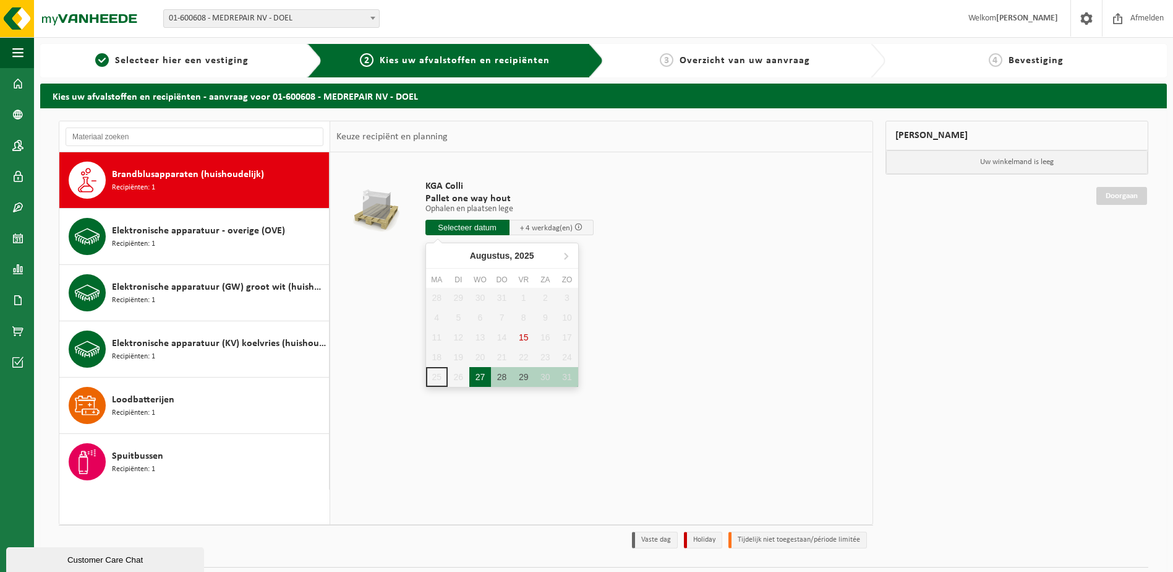
click at [481, 379] on div "27" at bounding box center [480, 377] width 22 height 20
type input "Van 2025-08-27"
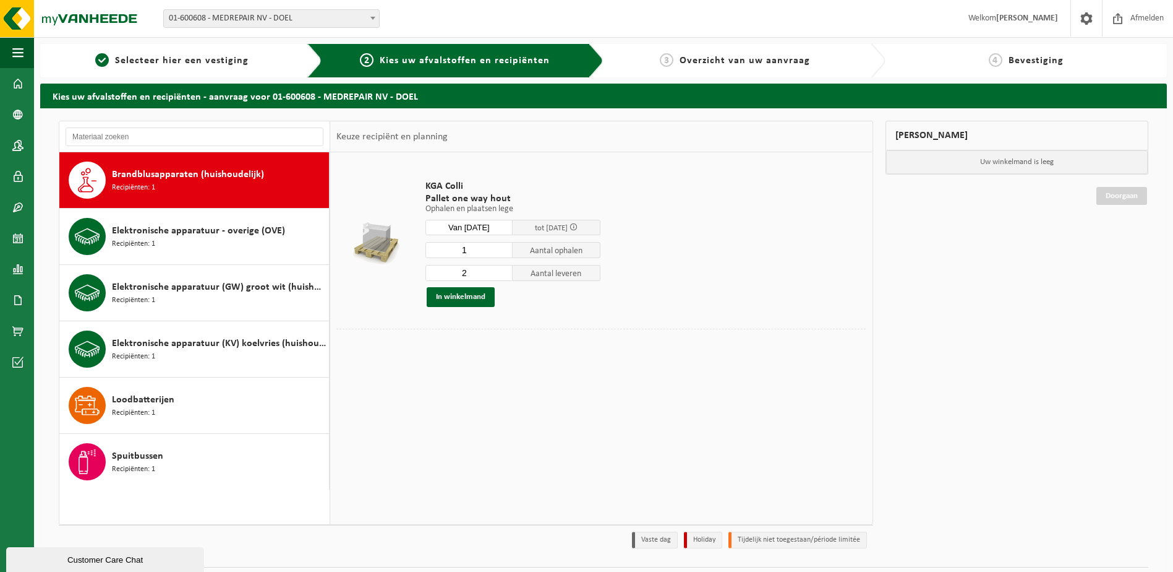
type input "1"
click at [504, 251] on input "1" at bounding box center [470, 250] width 88 height 16
type input "1"
click at [504, 277] on input "1" at bounding box center [470, 273] width 88 height 16
click at [476, 294] on button "In winkelmand" at bounding box center [461, 297] width 68 height 20
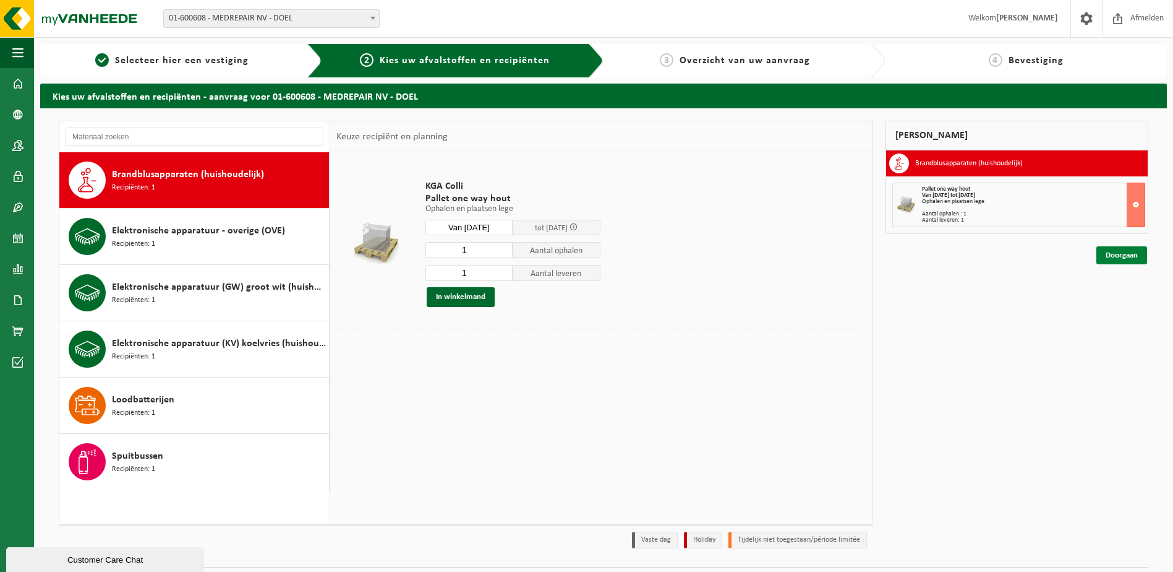
click at [1125, 255] on link "Doorgaan" at bounding box center [1122, 255] width 51 height 18
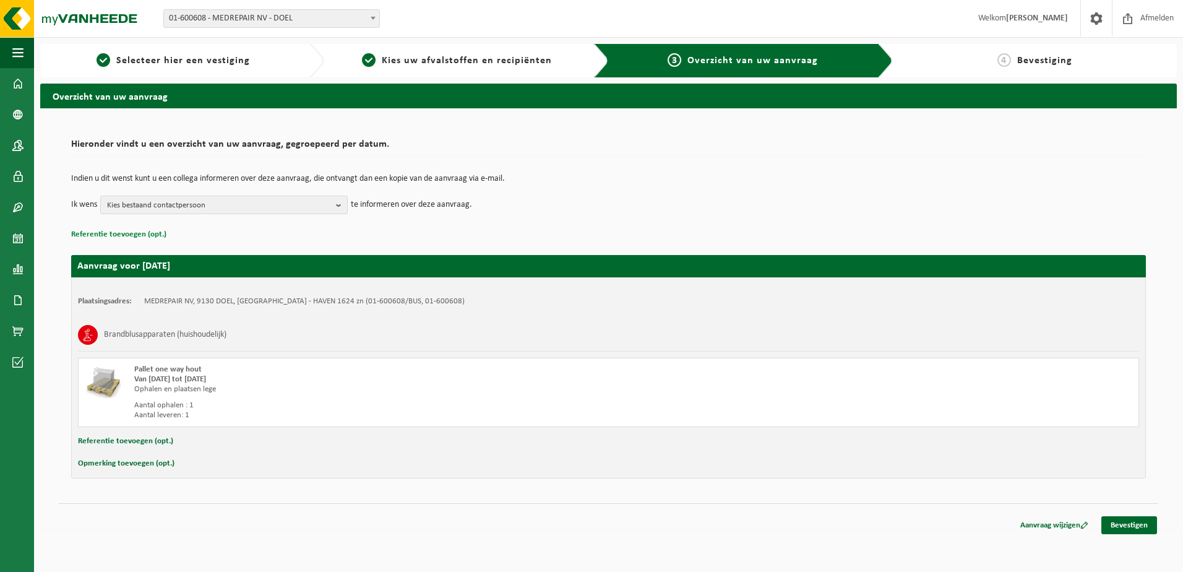
click at [133, 234] on button "Referentie toevoegen (opt.)" at bounding box center [118, 234] width 95 height 16
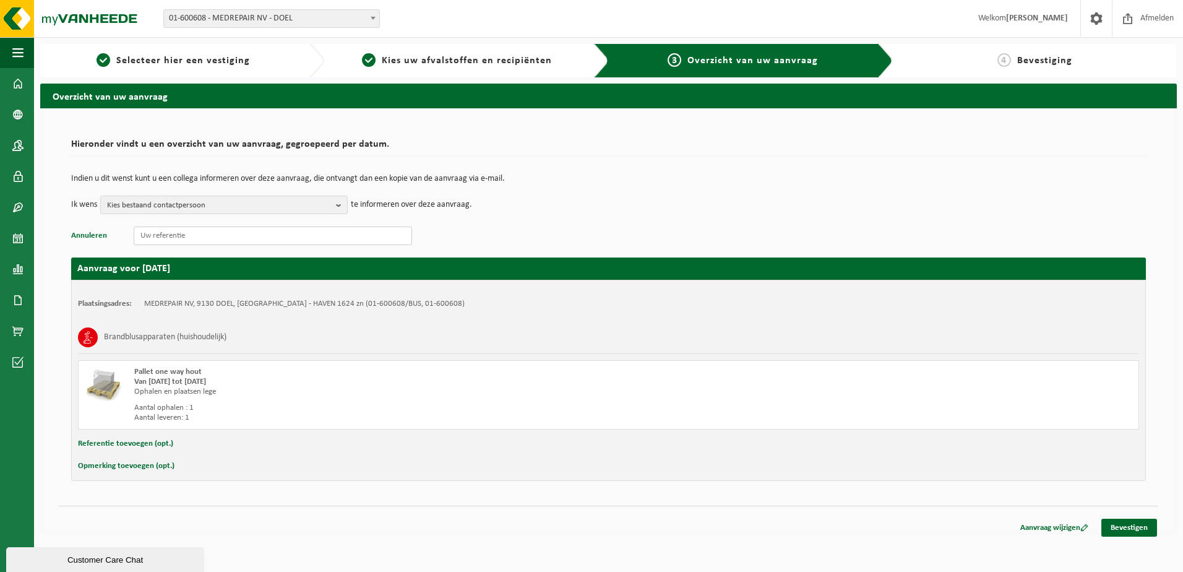
click at [162, 237] on input "text" at bounding box center [273, 235] width 278 height 19
paste input "S11TD.D2133.250820251503"
type input "S11TD.D2133.250820251503"
click at [135, 445] on button "Referentie toevoegen (opt.)" at bounding box center [125, 443] width 95 height 16
click at [157, 440] on input "text" at bounding box center [633, 444] width 988 height 19
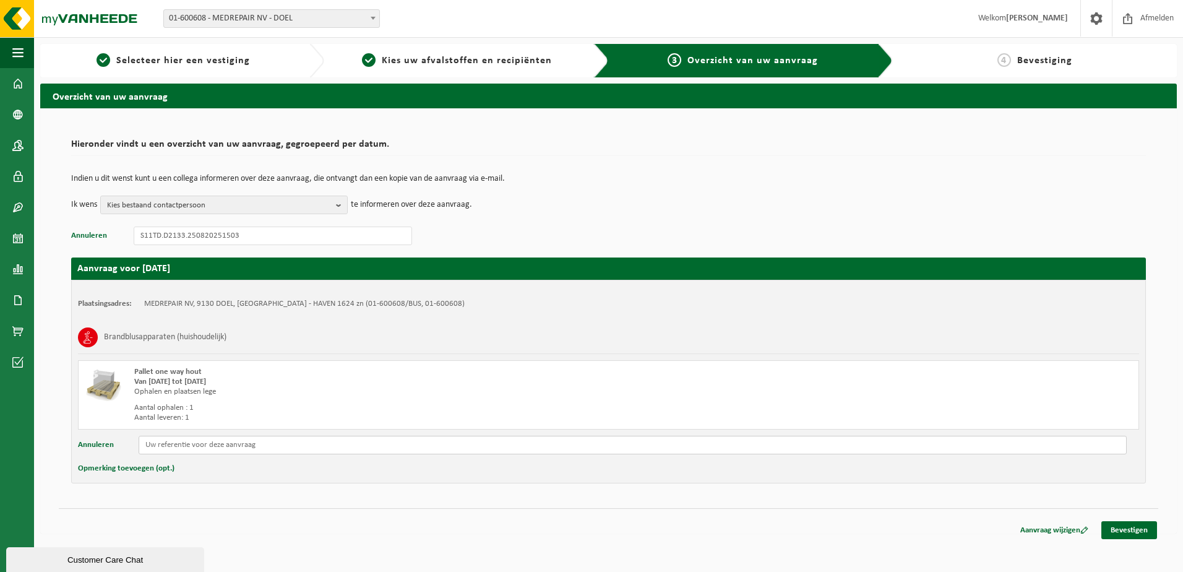
paste input "S11TD.D2133.250820251503"
type input "S11TD.D2133.250820251503"
click at [152, 465] on button "Opmerking toevoegen (opt.)" at bounding box center [126, 468] width 96 height 16
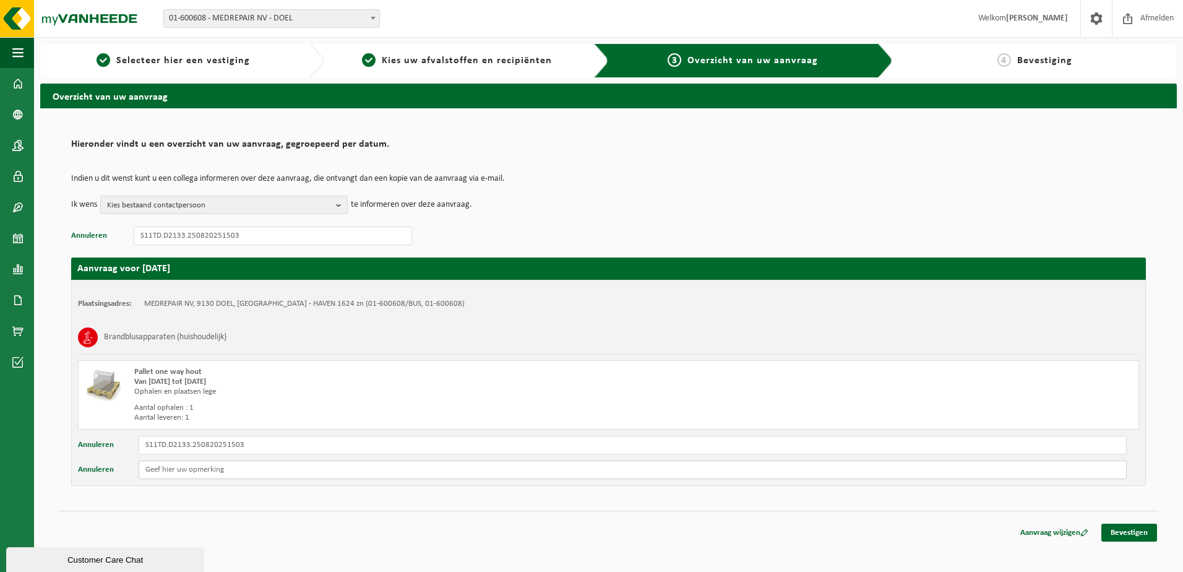
click at [152, 471] on input "text" at bounding box center [633, 469] width 988 height 19
type input "Staat te poort 20 S11A."
click at [1120, 531] on link "Bevestigen" at bounding box center [1129, 532] width 56 height 18
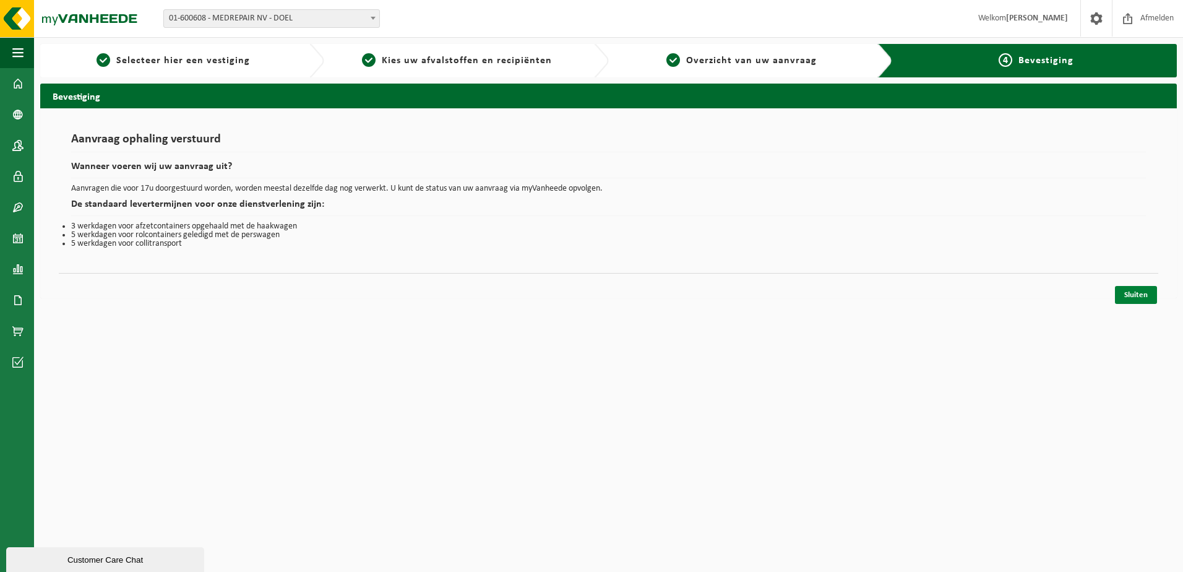
click at [1143, 293] on link "Sluiten" at bounding box center [1136, 295] width 42 height 18
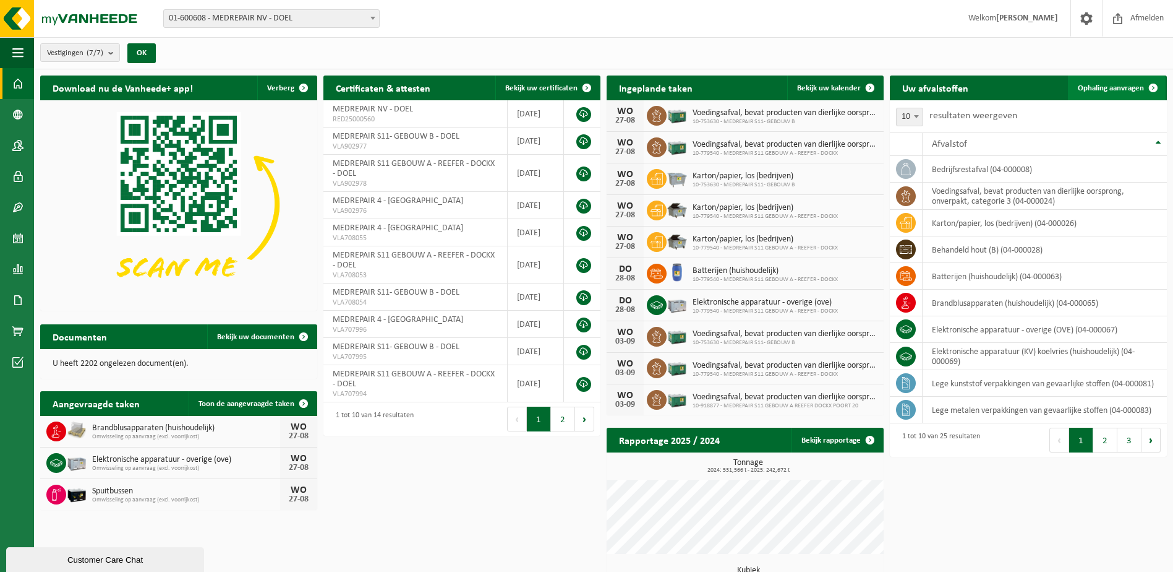
click at [1100, 85] on span "Ophaling aanvragen" at bounding box center [1111, 88] width 66 height 8
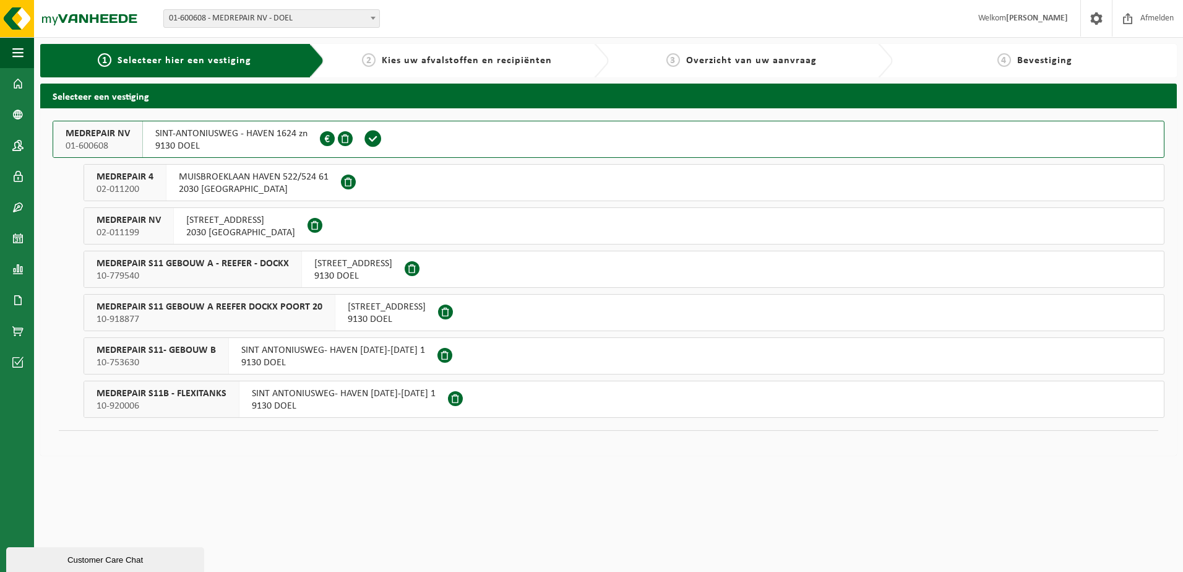
click at [130, 131] on div "MEDREPAIR NV 01-600608" at bounding box center [98, 139] width 90 height 36
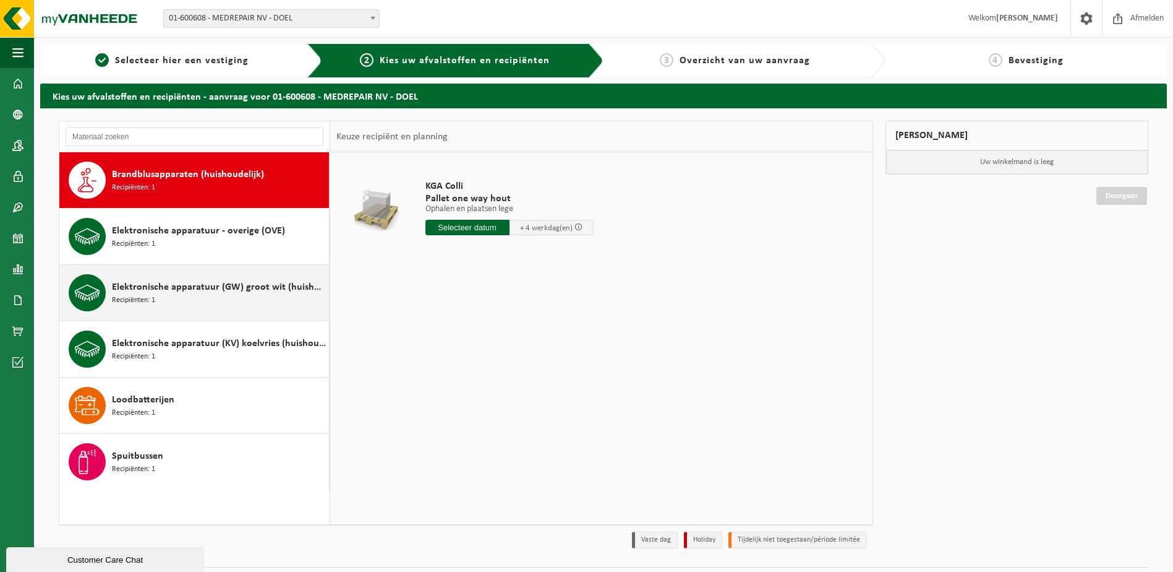
click at [239, 291] on span "Elektronische apparatuur (GW) groot wit (huishoudelijk)" at bounding box center [219, 287] width 214 height 15
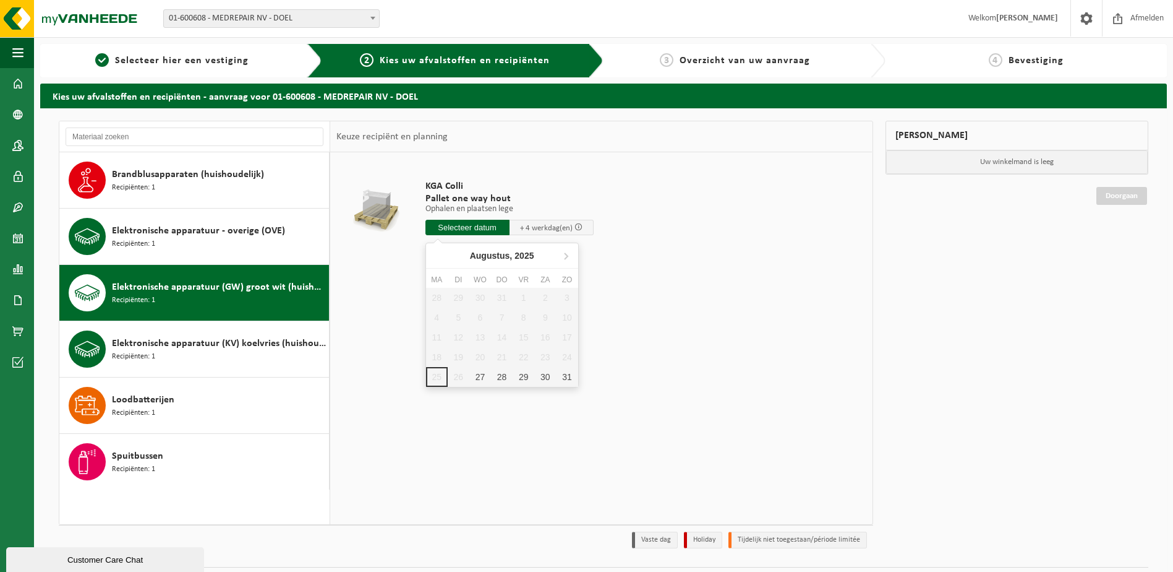
click at [468, 225] on input "text" at bounding box center [468, 227] width 84 height 15
click at [477, 380] on div "27" at bounding box center [480, 377] width 22 height 20
type input "Van 2025-08-27"
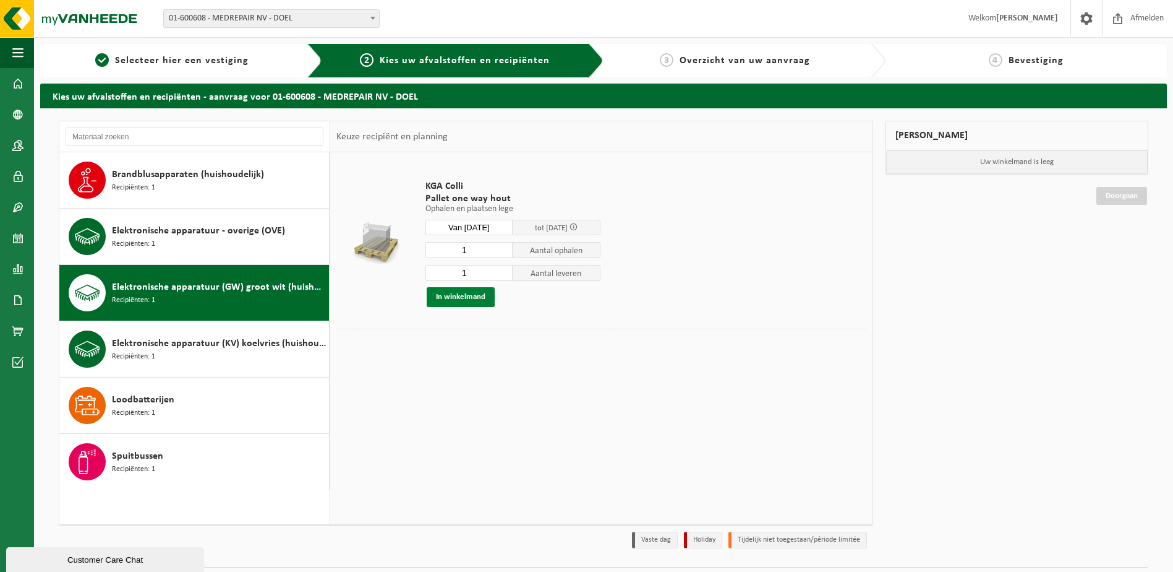
click at [461, 299] on button "In winkelmand" at bounding box center [461, 297] width 68 height 20
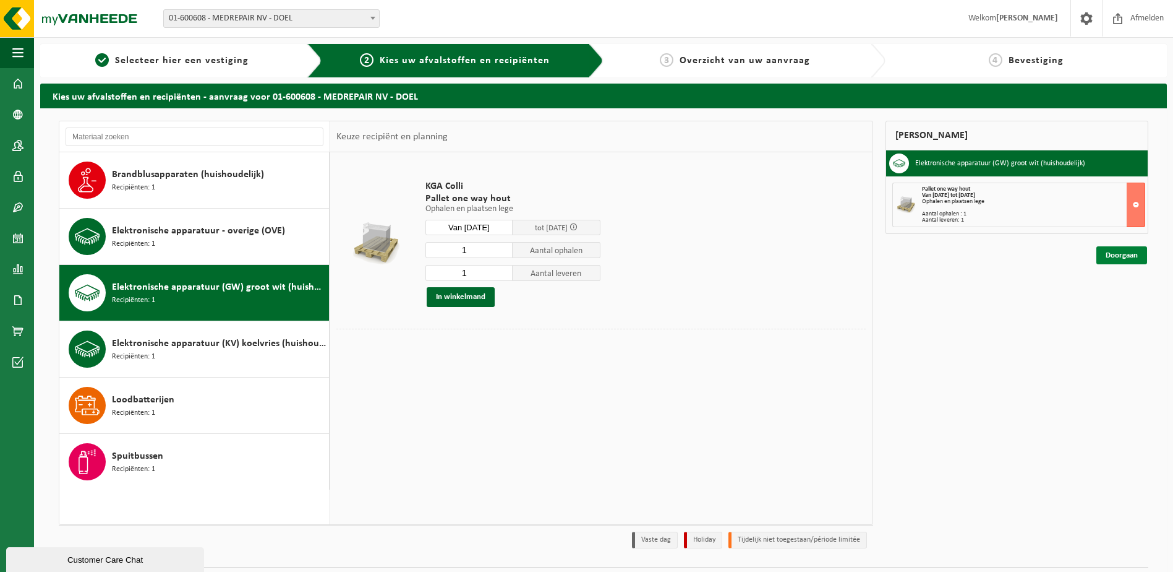
click at [1121, 249] on link "Doorgaan" at bounding box center [1122, 255] width 51 height 18
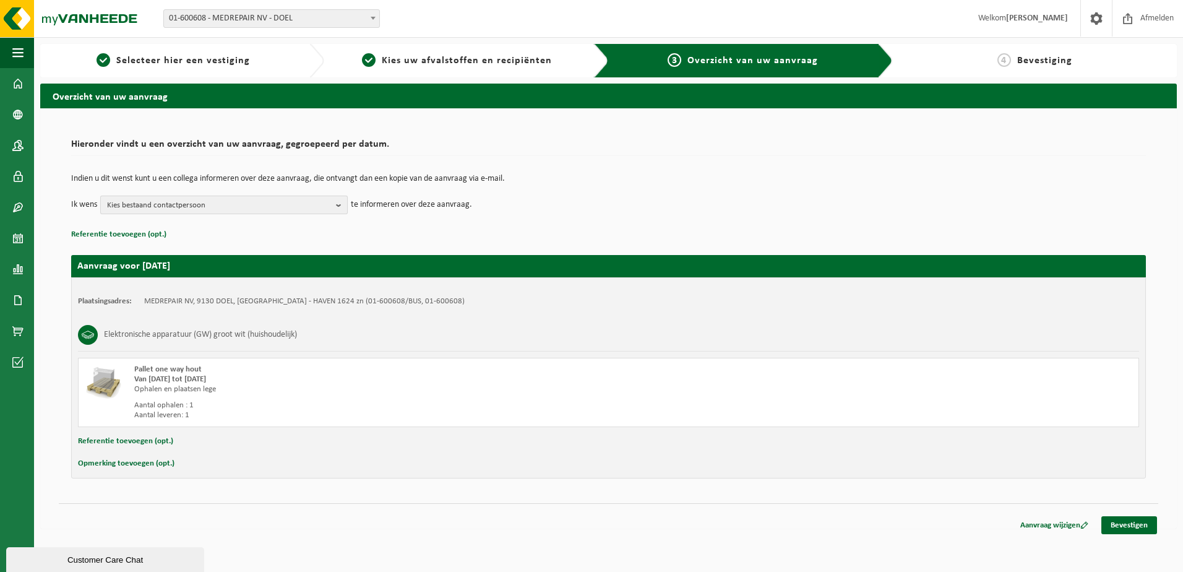
click at [343, 204] on b "button" at bounding box center [341, 204] width 11 height 17
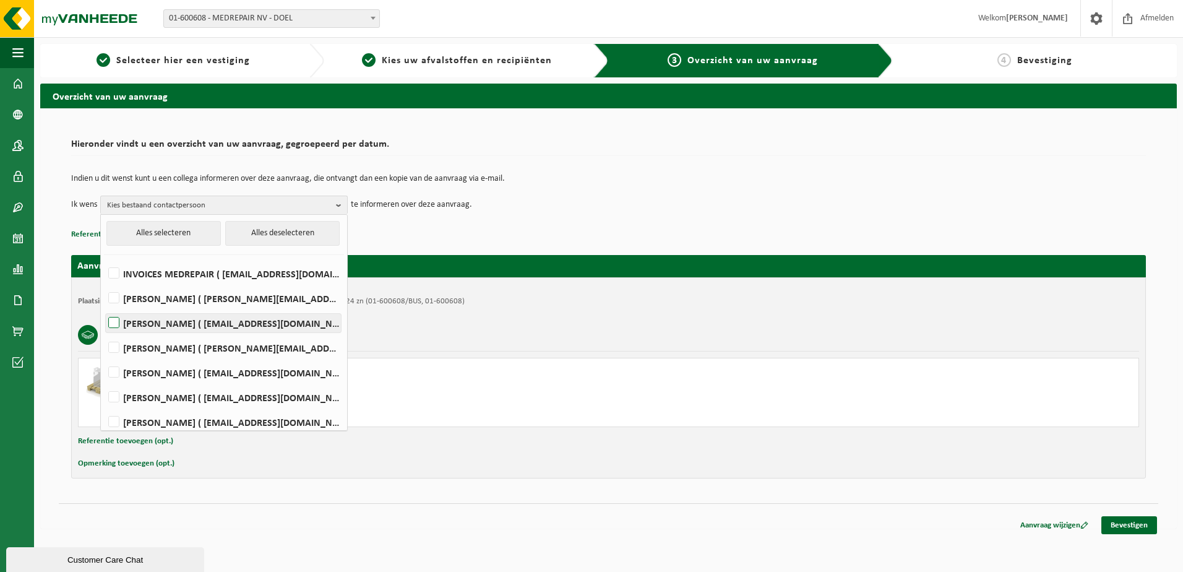
click at [117, 322] on label "[PERSON_NAME] ( [EMAIL_ADDRESS][DOMAIN_NAME] )" at bounding box center [223, 323] width 235 height 19
click at [104, 307] on input "[PERSON_NAME] ( [EMAIL_ADDRESS][DOMAIN_NAME] )" at bounding box center [103, 307] width 1 height 1
checkbox input "true"
click at [112, 418] on label "[PERSON_NAME] ( [EMAIL_ADDRESS][DOMAIN_NAME] )" at bounding box center [223, 422] width 235 height 19
click at [104, 406] on input "[PERSON_NAME] ( [EMAIL_ADDRESS][DOMAIN_NAME] )" at bounding box center [103, 406] width 1 height 1
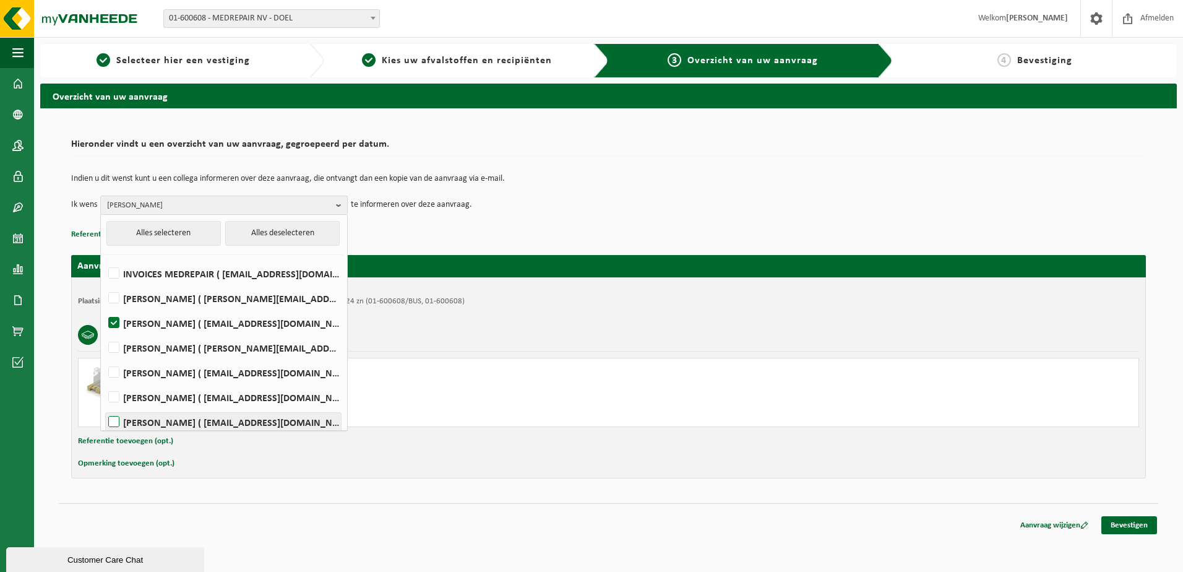
checkbox input "true"
click at [454, 229] on p "Referentie toevoegen (opt.)" at bounding box center [608, 234] width 1074 height 16
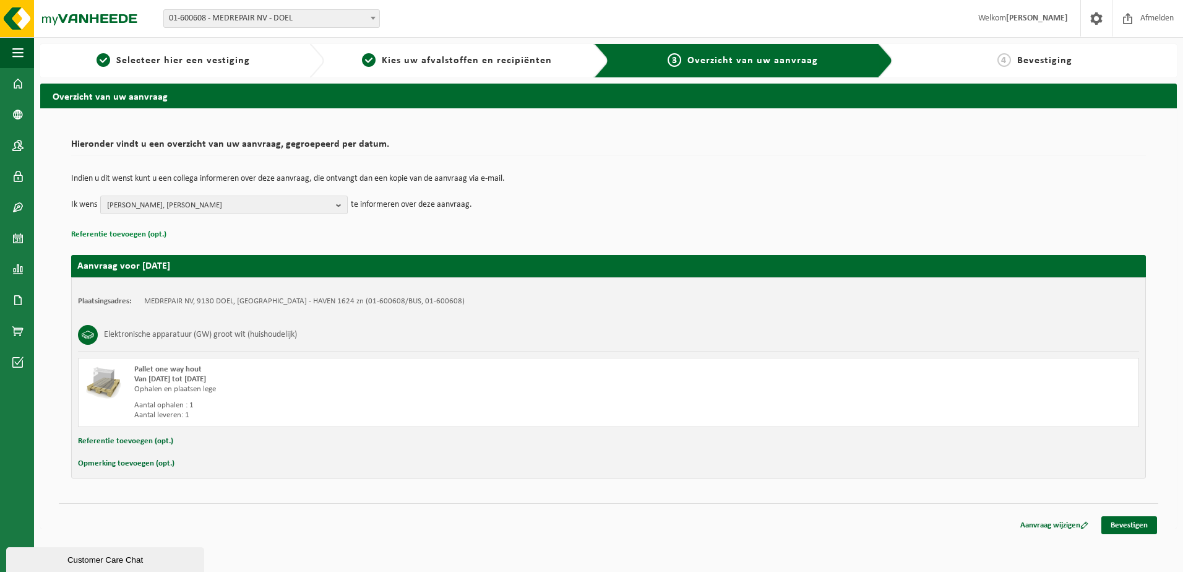
click at [122, 231] on button "Referentie toevoegen (opt.)" at bounding box center [118, 234] width 95 height 16
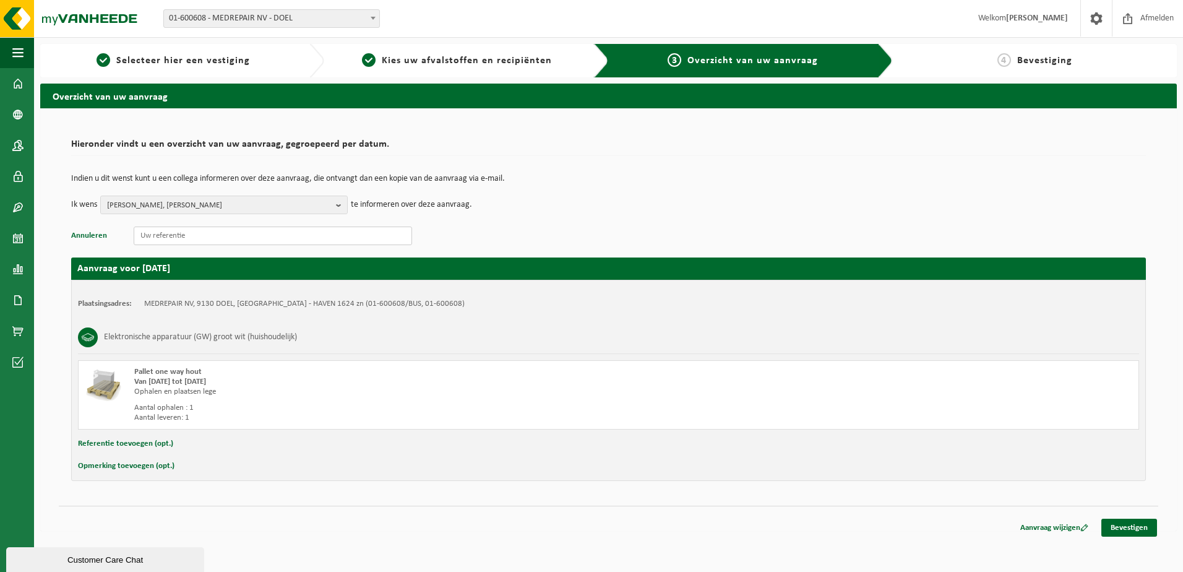
click at [157, 238] on input "text" at bounding box center [273, 235] width 278 height 19
paste input "S11TD.D2133.250820251451"
type input "S11TD.D2133.250820251451"
click at [133, 442] on button "Referentie toevoegen (opt.)" at bounding box center [125, 443] width 95 height 16
click at [147, 442] on input "text" at bounding box center [633, 444] width 988 height 19
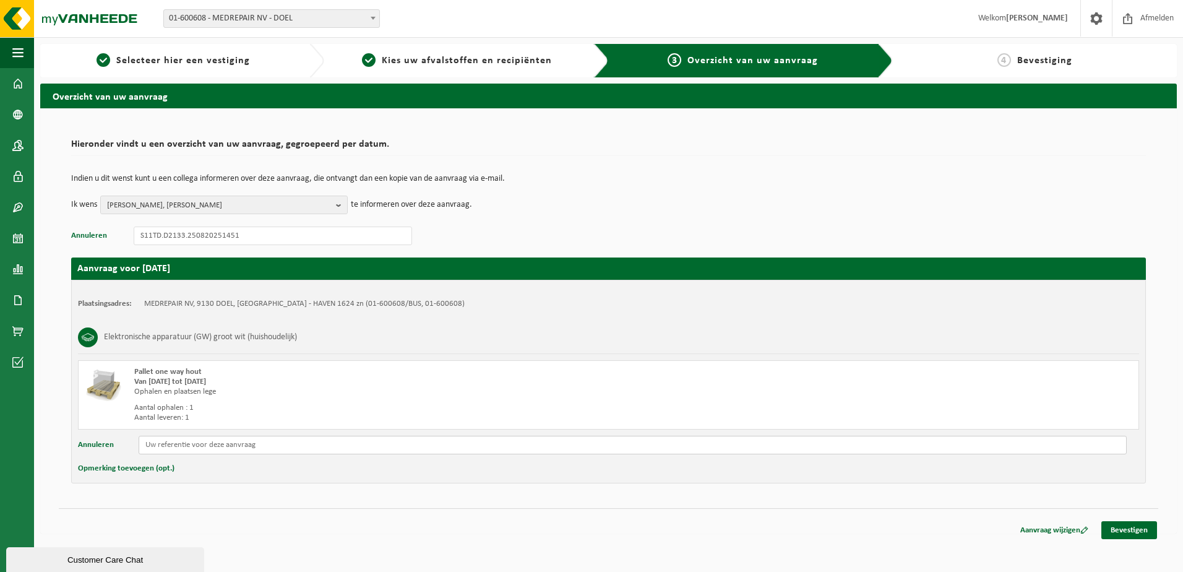
paste input "S11TD.D2133.250820251451"
type input "S11TD.D2133.250820251451"
click at [140, 463] on button "Opmerking toevoegen (opt.)" at bounding box center [126, 468] width 96 height 16
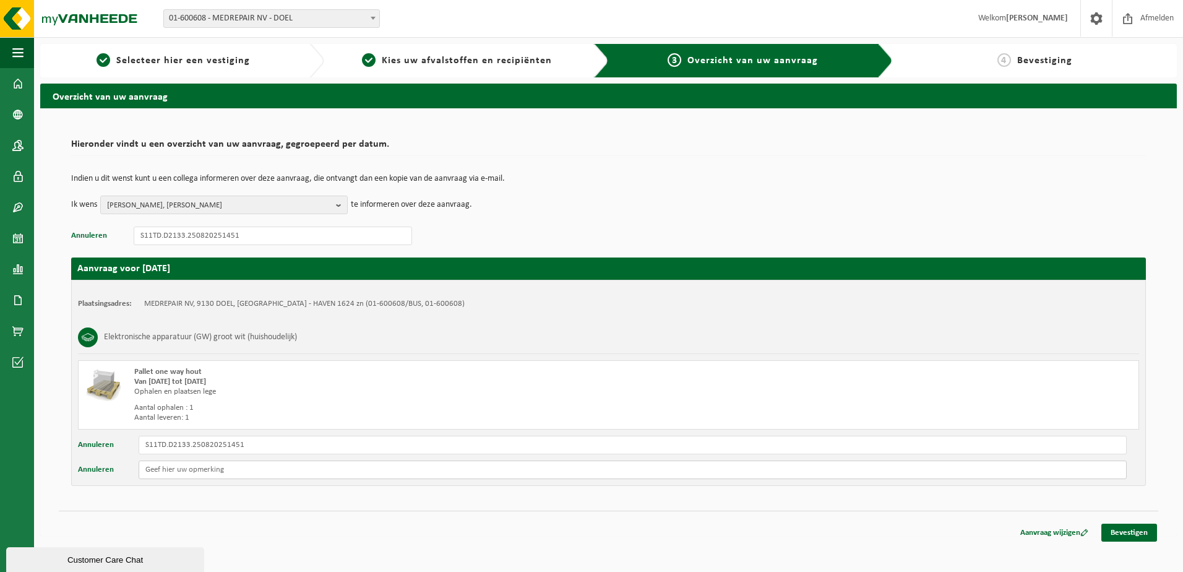
click at [156, 467] on input "text" at bounding box center [633, 469] width 988 height 19
type input "Staat te poort 20 S11A."
click at [1110, 533] on link "Bevestigen" at bounding box center [1129, 532] width 56 height 18
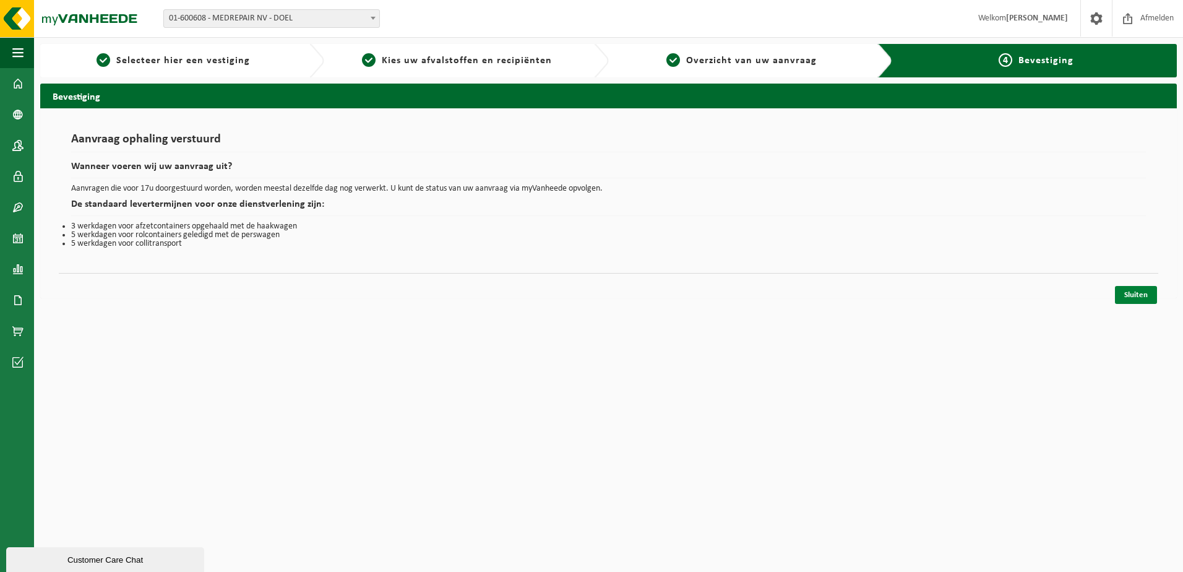
click at [1133, 289] on link "Sluiten" at bounding box center [1136, 295] width 42 height 18
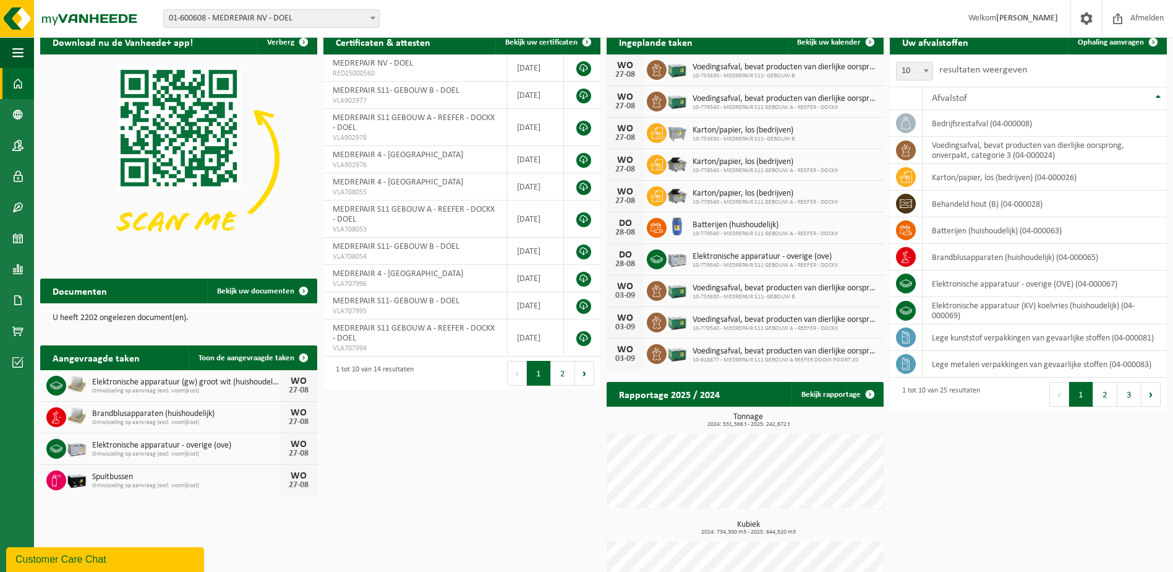
scroll to position [101, 0]
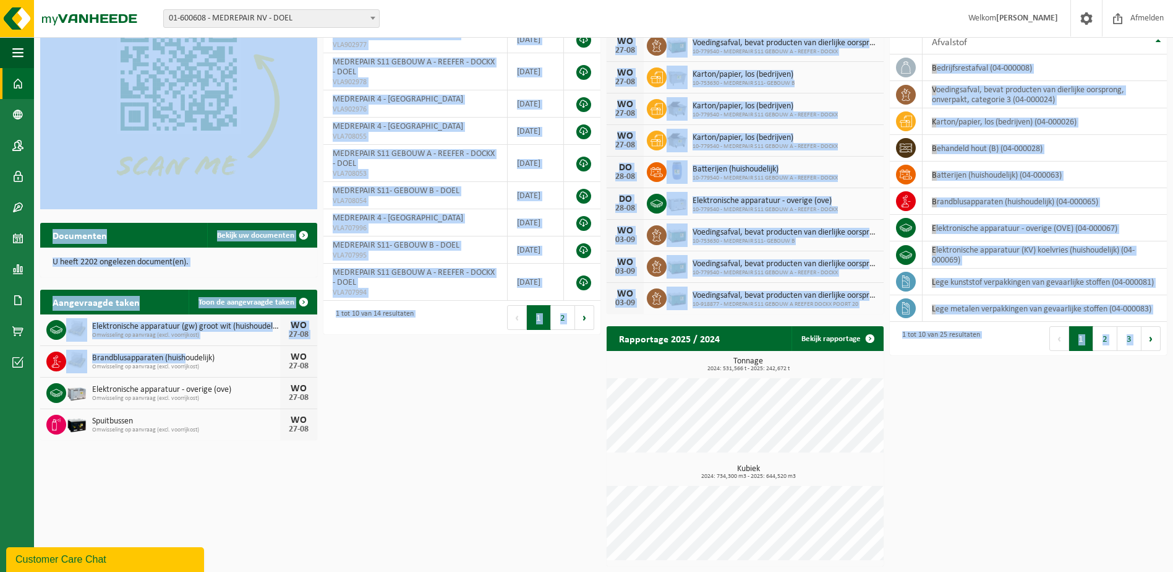
drag, startPoint x: 340, startPoint y: 458, endPoint x: 187, endPoint y: 357, distance: 183.6
click at [186, 356] on div "Download nu de Vanheede+ app! Verberg Certificaten & attesten Bekijk uw certifi…" at bounding box center [603, 270] width 1133 height 604
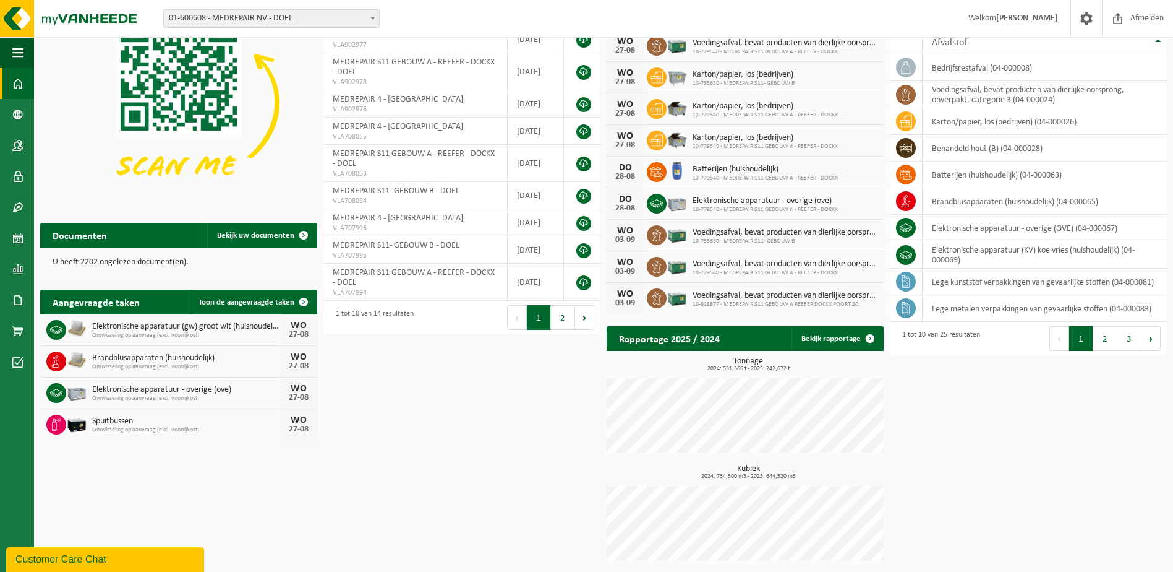
drag, startPoint x: 187, startPoint y: 357, endPoint x: 195, endPoint y: 448, distance: 92.0
click at [195, 448] on div "Download nu de Vanheede+ app! Verberg Certificaten & attesten Bekijk uw certifi…" at bounding box center [603, 270] width 1133 height 604
